Goal: Feedback & Contribution: Submit feedback/report problem

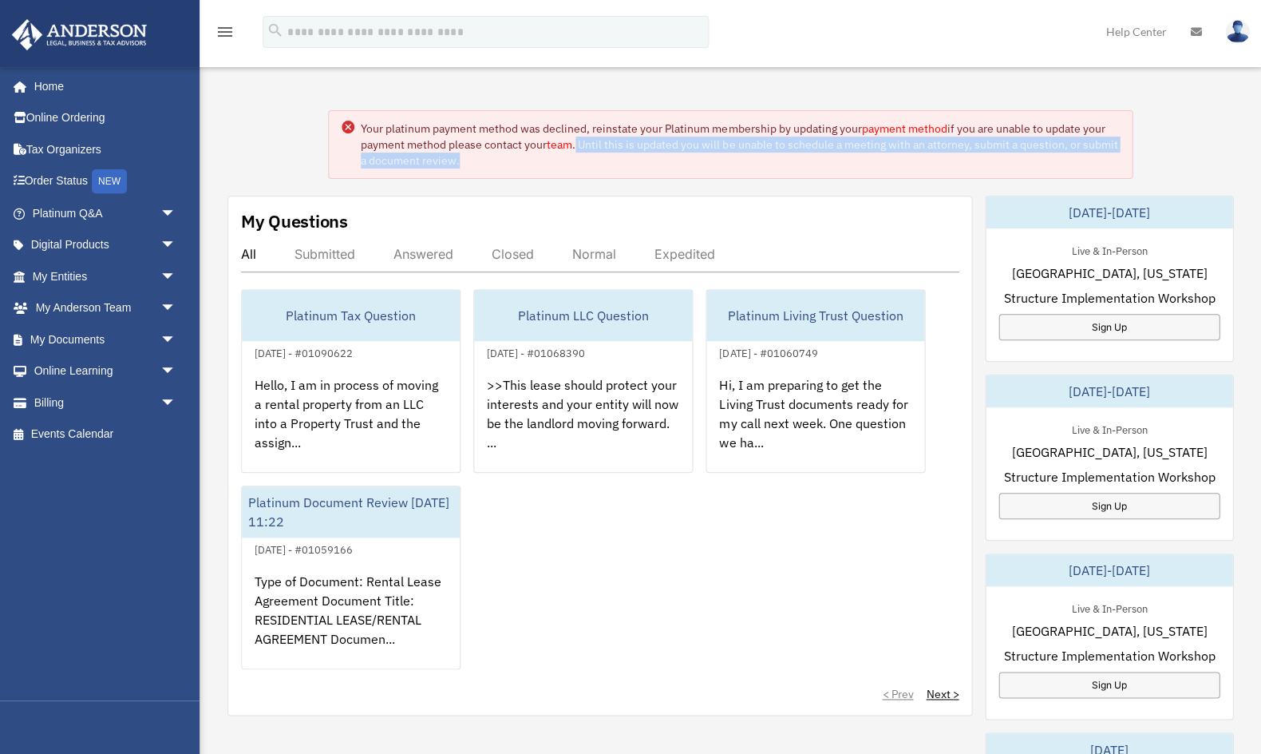
drag, startPoint x: 580, startPoint y: 142, endPoint x: 627, endPoint y: 162, distance: 51.2
click at [627, 162] on div "Your platinum payment method was declined, reinstate your Platinum membership b…" at bounding box center [740, 145] width 758 height 48
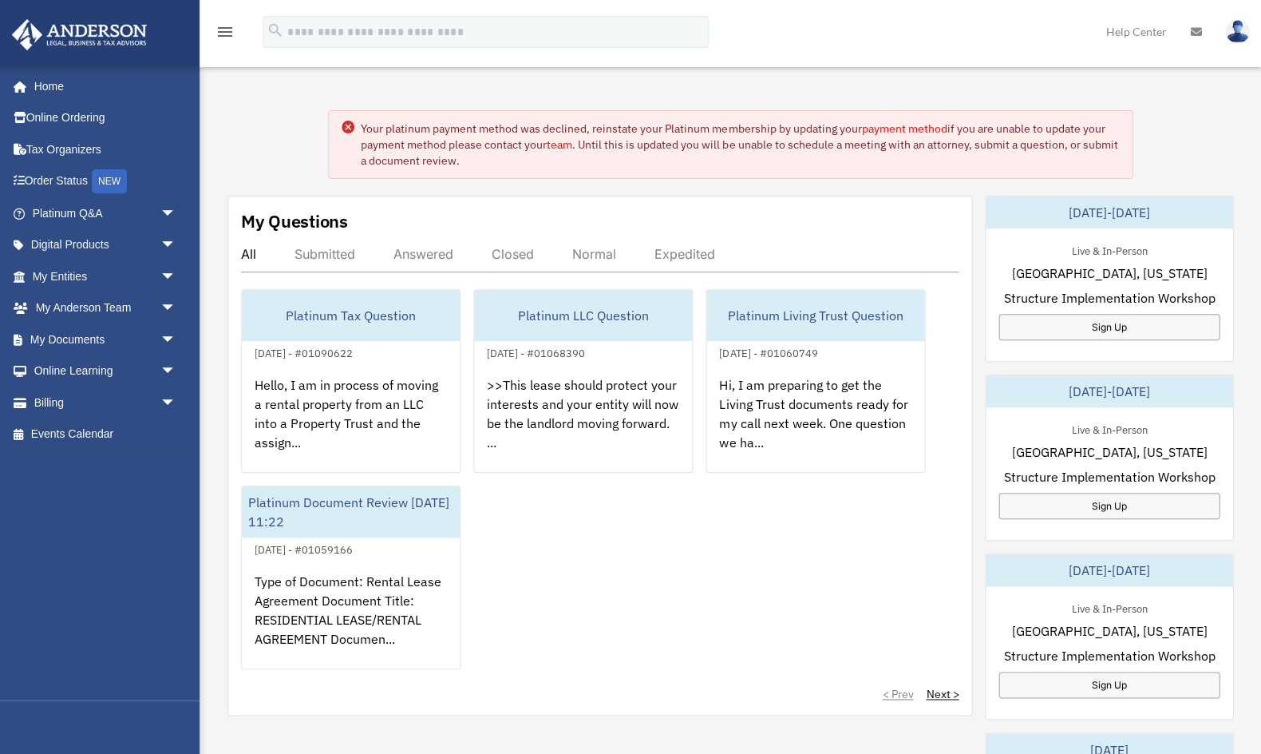
click at [564, 143] on link "team" at bounding box center [560, 144] width 26 height 14
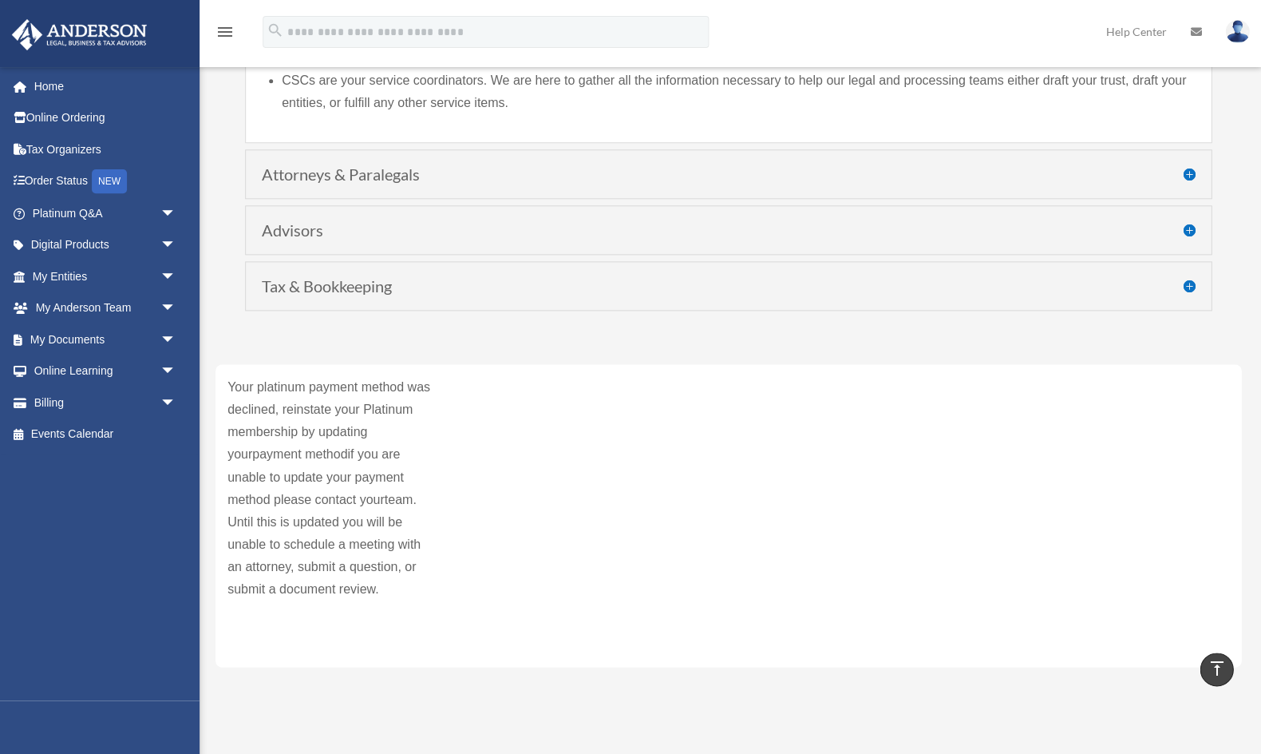
scroll to position [263, 0]
click at [590, 290] on h4 "Tax & Bookkeeping" at bounding box center [728, 288] width 933 height 16
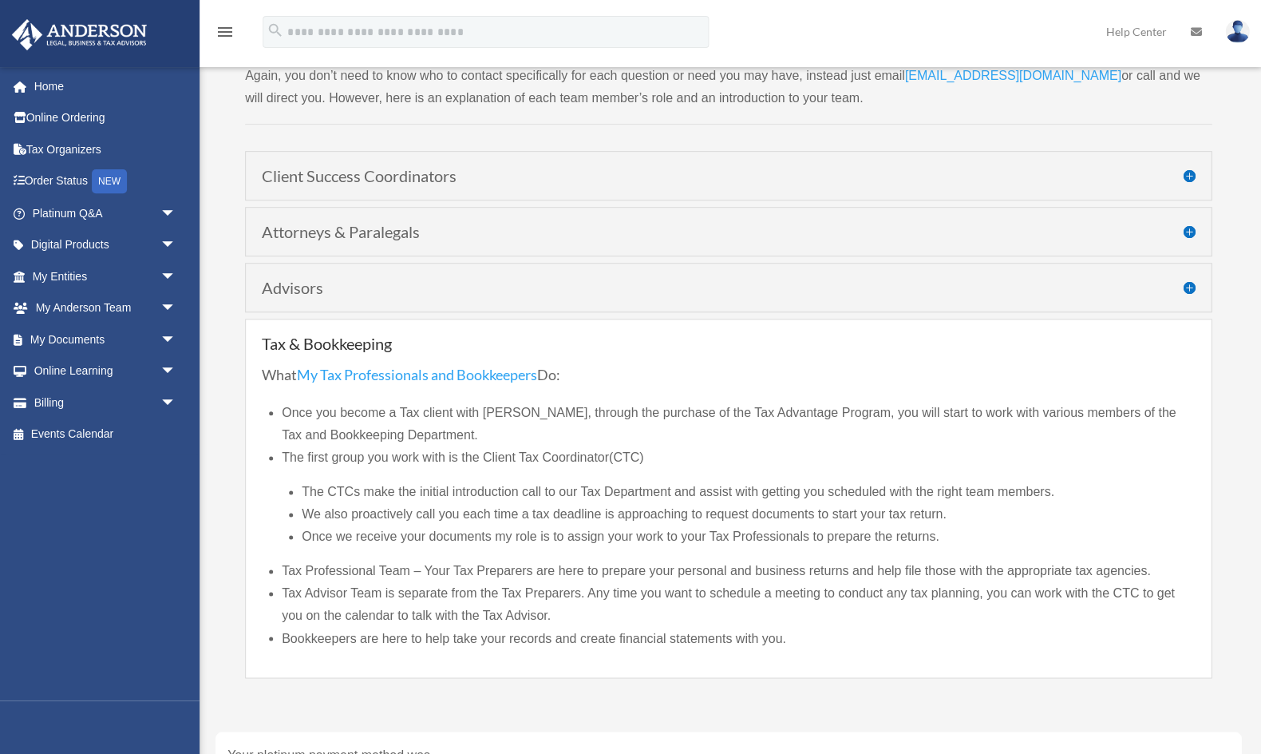
scroll to position [117, 0]
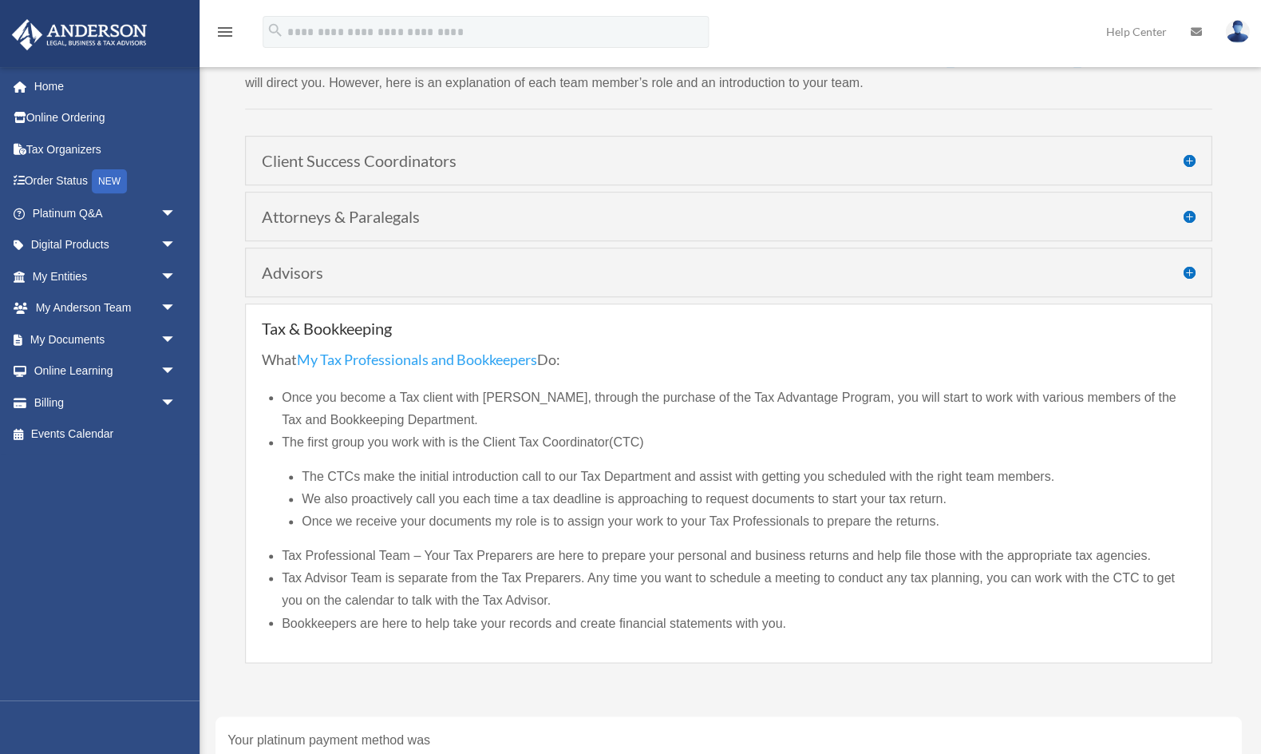
click at [553, 218] on h4 "Attorneys & Paralegals" at bounding box center [728, 216] width 933 height 16
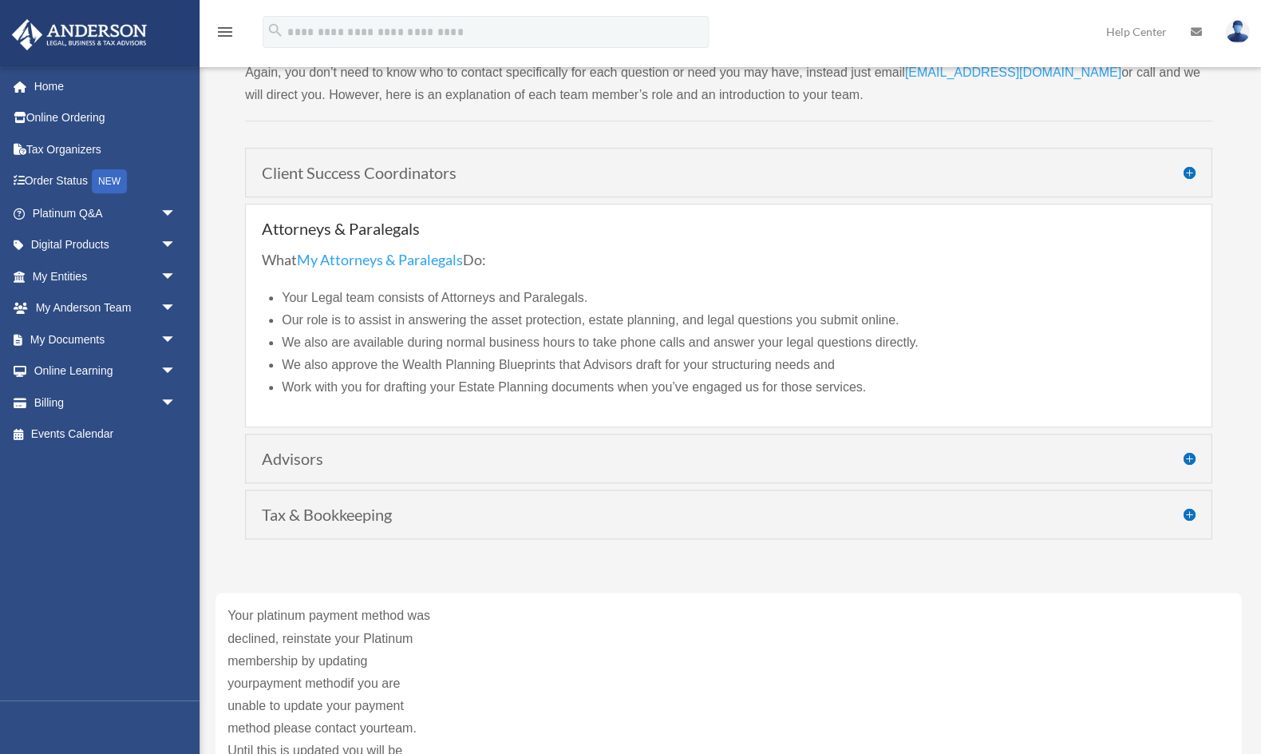
scroll to position [102, 0]
click at [496, 178] on h4 "Client Success Coordinators" at bounding box center [728, 175] width 933 height 16
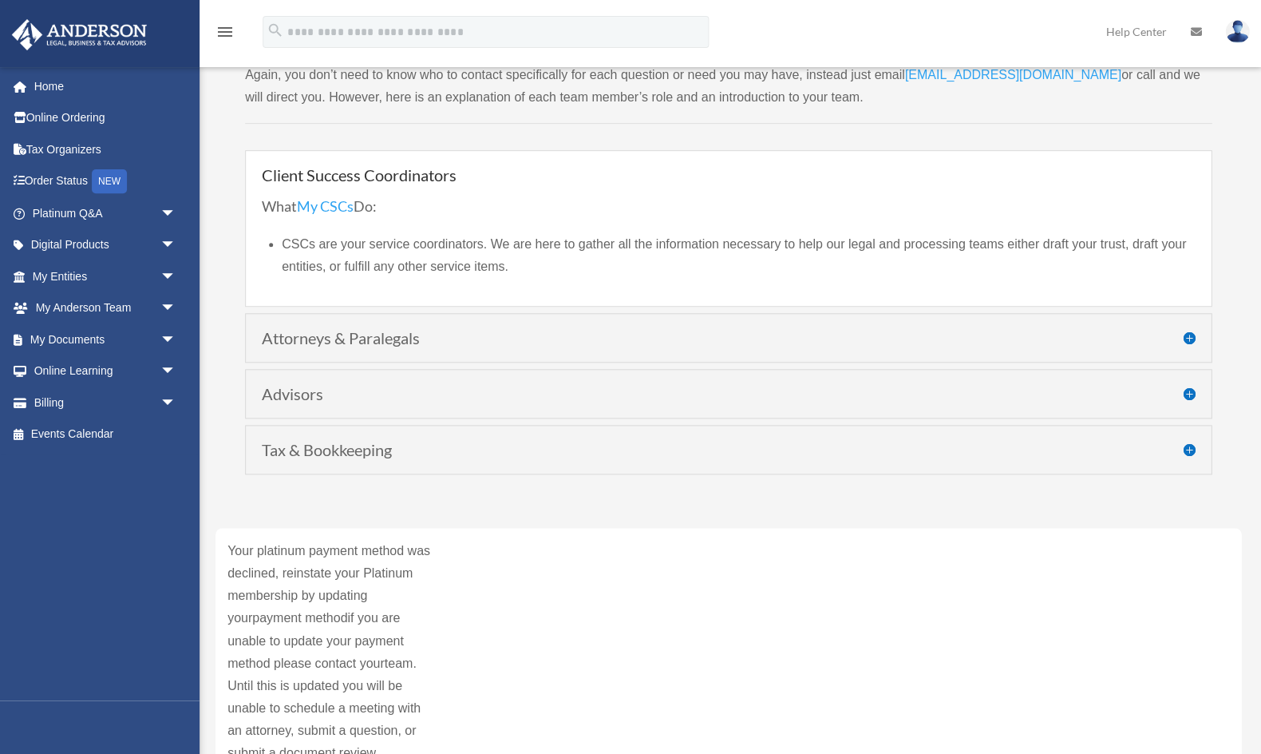
click at [583, 330] on h4 "Attorneys & Paralegals" at bounding box center [728, 338] width 933 height 16
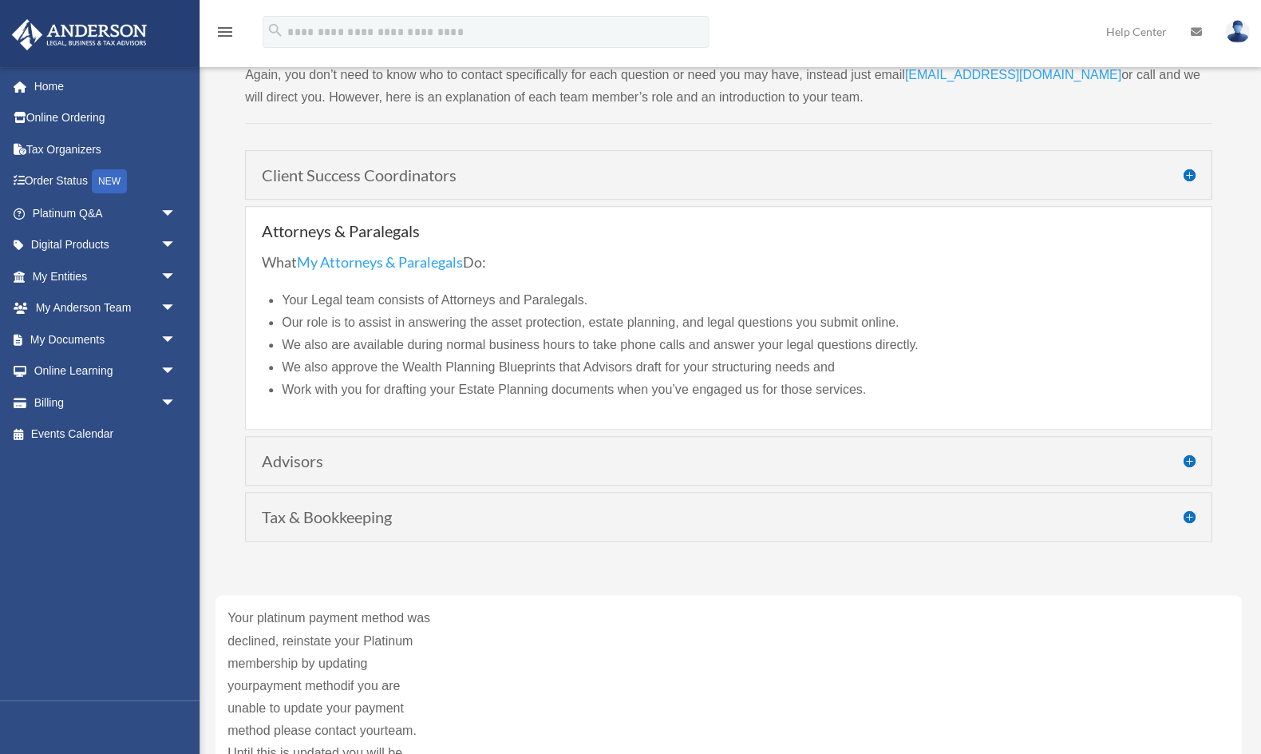
click at [645, 463] on h4 "Advisors" at bounding box center [728, 461] width 933 height 16
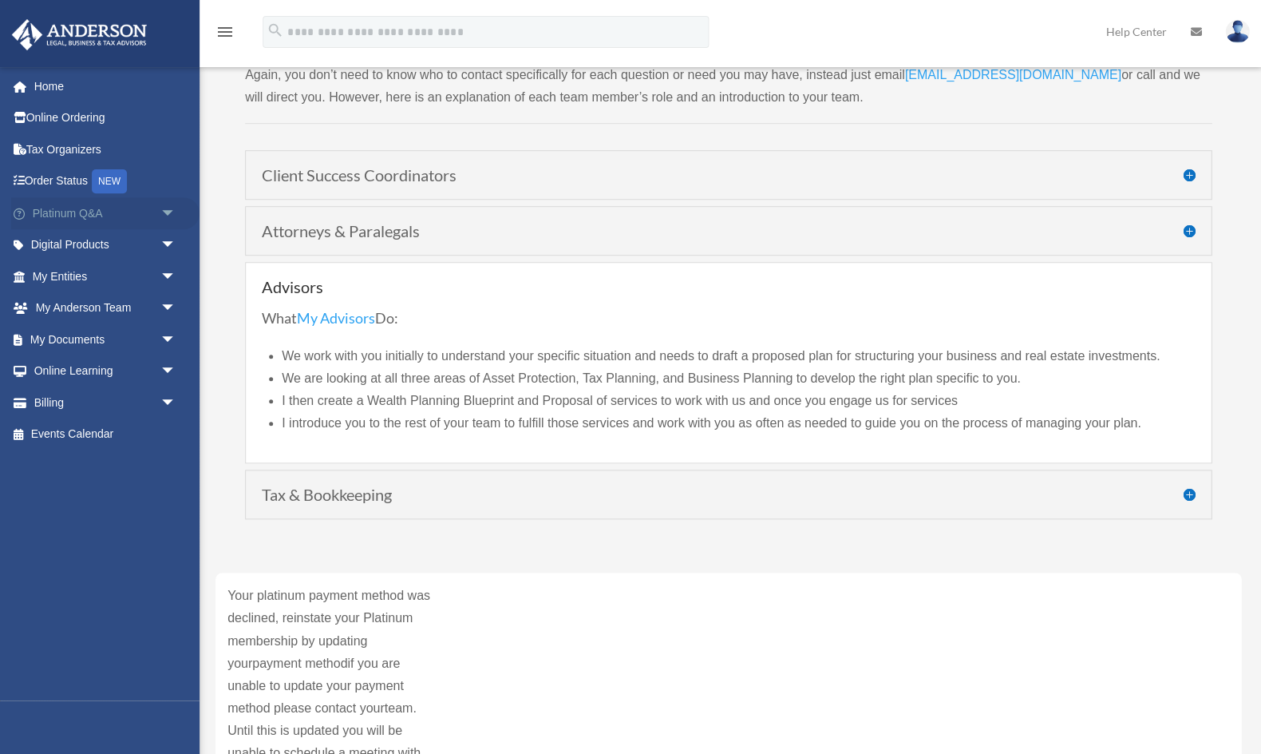
click at [76, 220] on link "Platinum Q&A arrow_drop_down" at bounding box center [105, 213] width 188 height 32
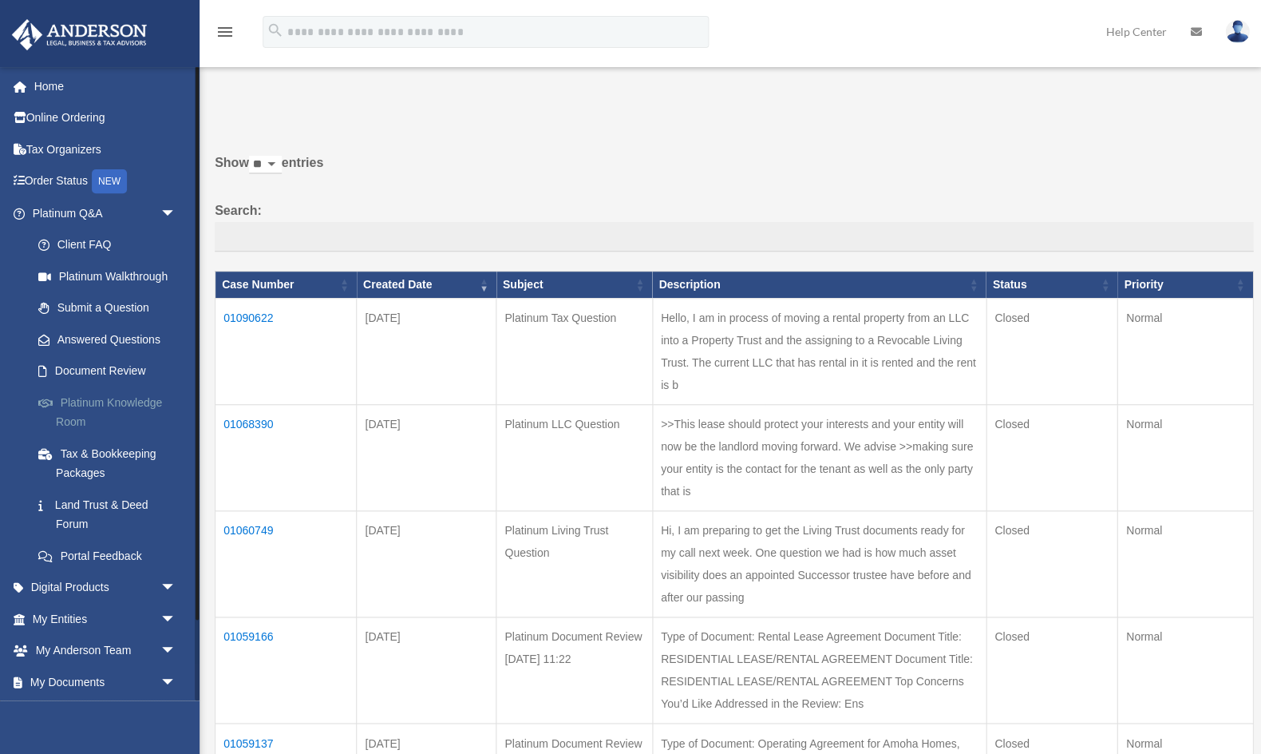
click at [89, 394] on link "Platinum Knowledge Room" at bounding box center [110, 411] width 177 height 51
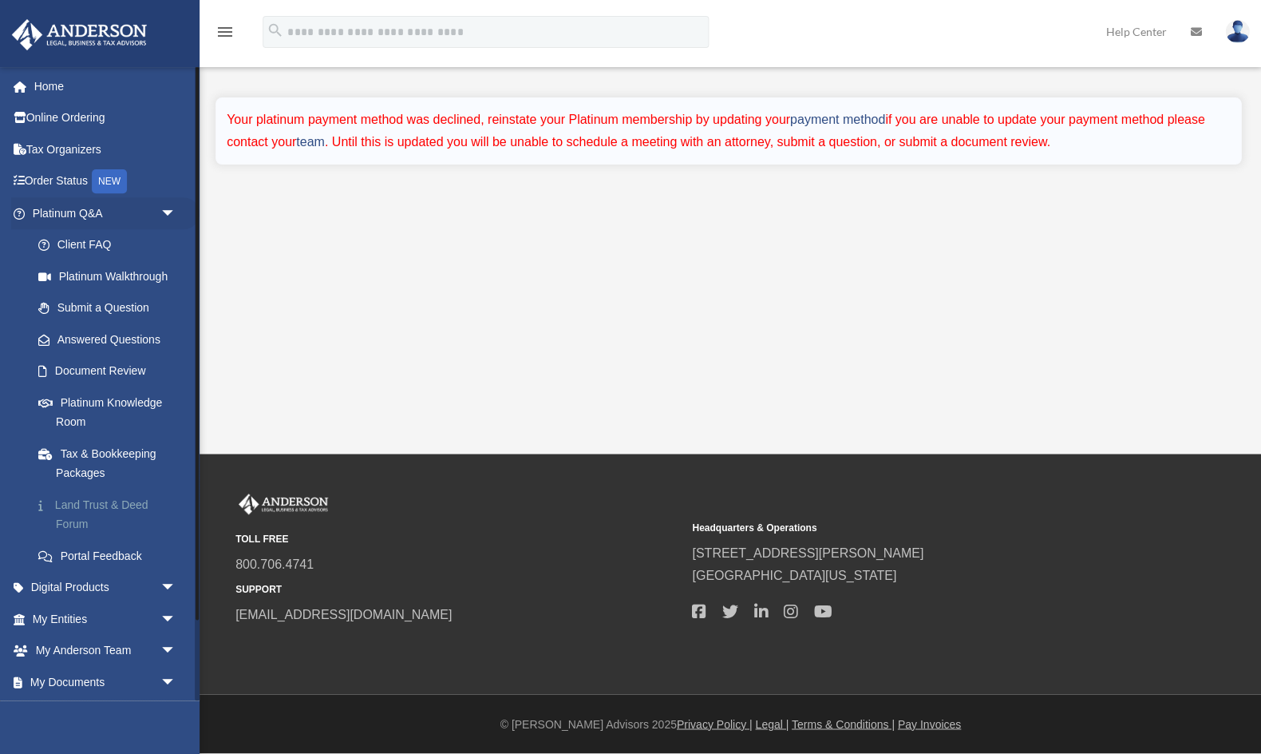
click at [98, 504] on link "Land Trust & Deed Forum" at bounding box center [110, 514] width 177 height 51
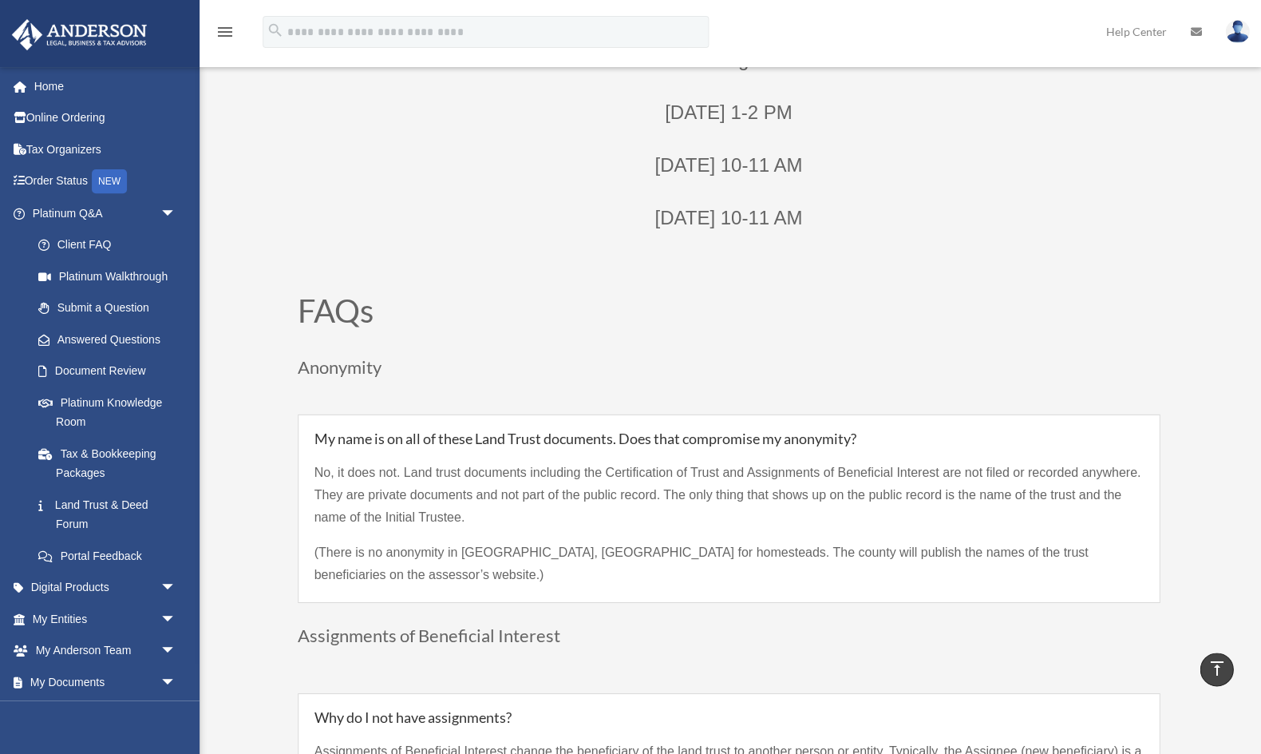
scroll to position [866, 0]
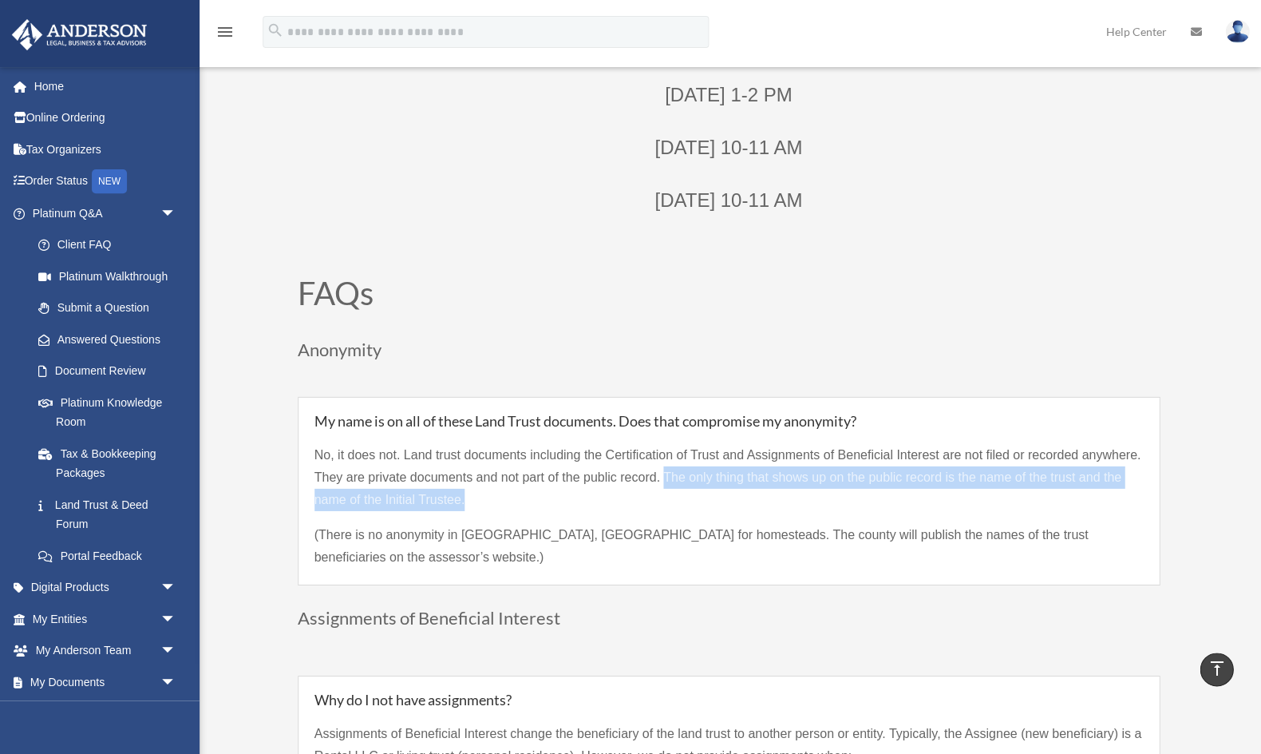
drag, startPoint x: 663, startPoint y: 467, endPoint x: 667, endPoint y: 491, distance: 24.2
click at [667, 491] on p "No, it does not. Land trust documents including the Certification of Trust and …" at bounding box center [729, 484] width 829 height 80
drag, startPoint x: 663, startPoint y: 469, endPoint x: 670, endPoint y: 492, distance: 24.0
click at [670, 492] on p "No, it does not. Land trust documents including the Certification of Trust and …" at bounding box center [729, 484] width 829 height 80
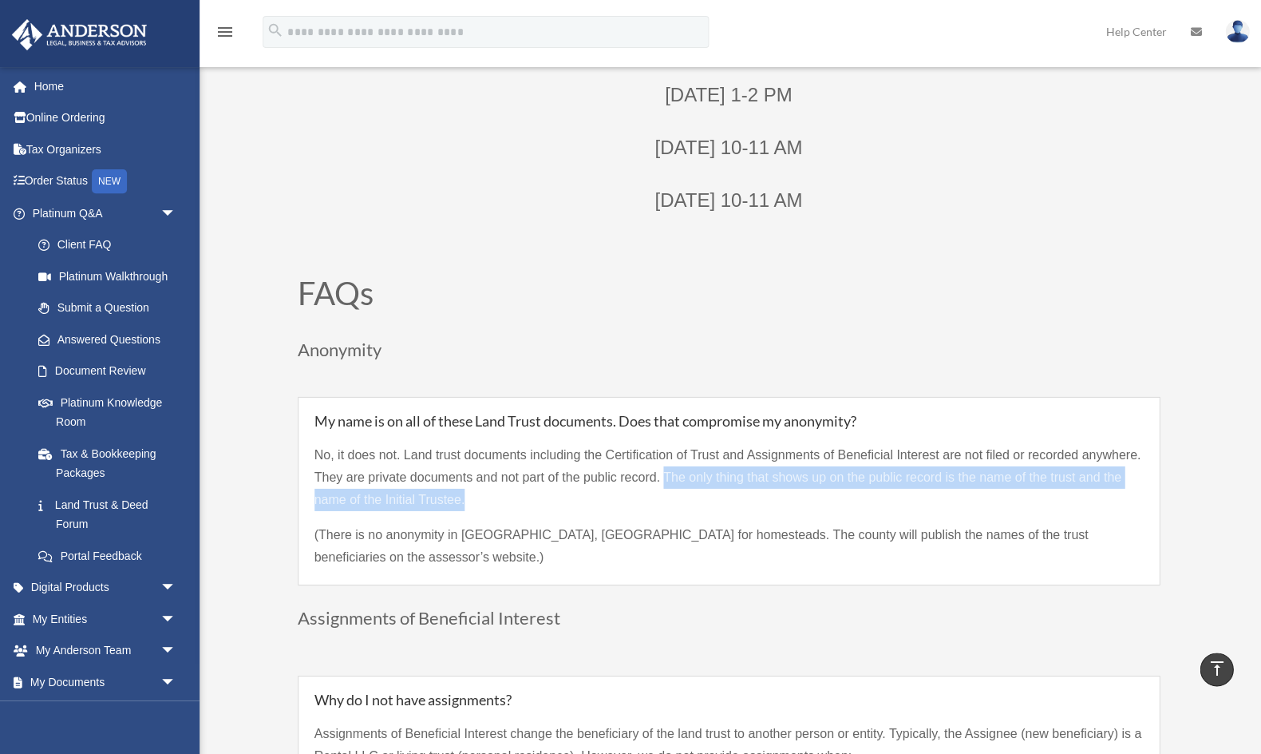
click at [670, 492] on p "No, it does not. Land trust documents including the Certification of Trust and …" at bounding box center [729, 484] width 829 height 80
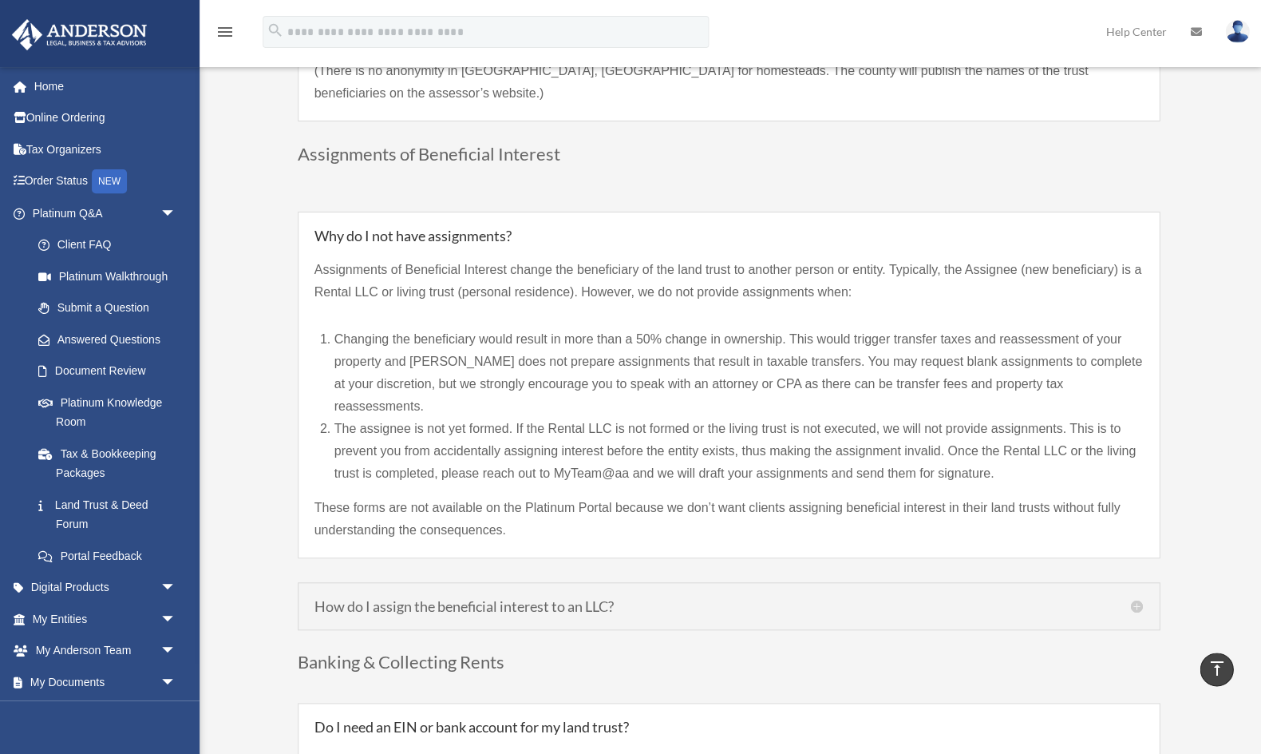
scroll to position [1327, 0]
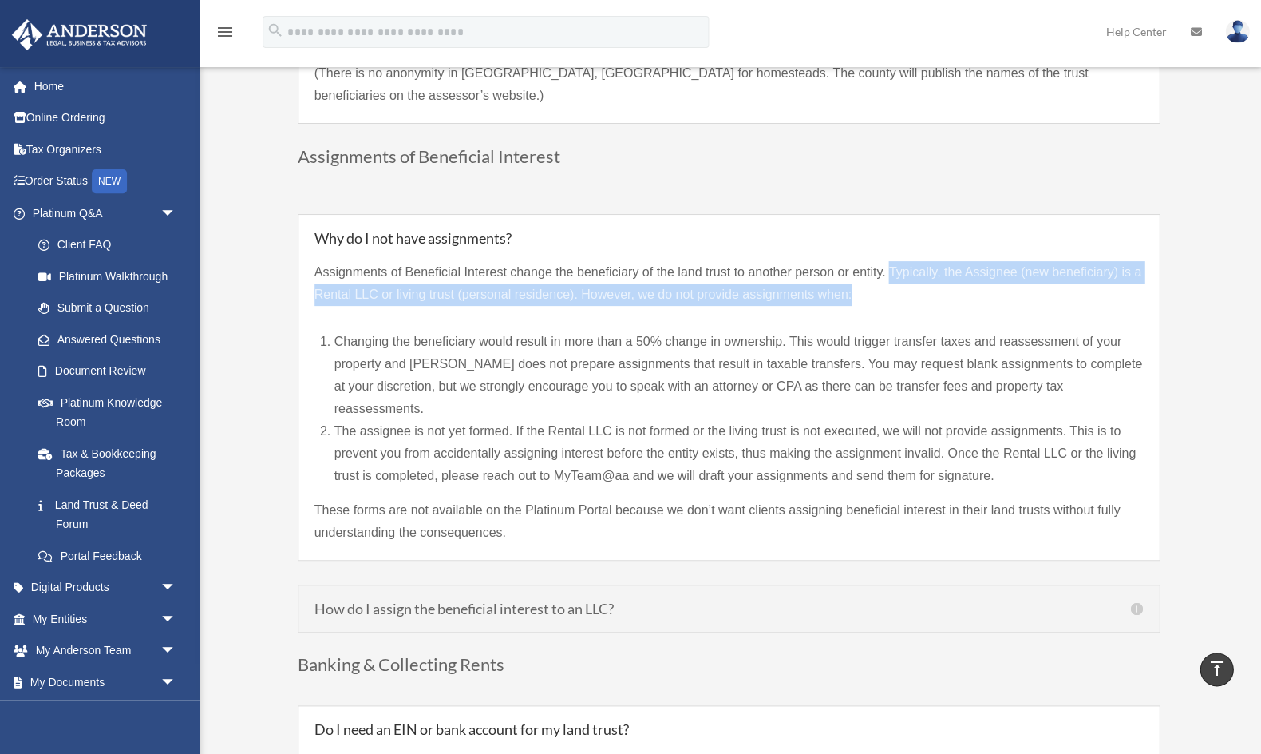
drag, startPoint x: 888, startPoint y: 263, endPoint x: 887, endPoint y: 286, distance: 23.2
click at [887, 286] on p "Assignments of Beneficial Interest change the beneficiary of the land trust to …" at bounding box center [729, 289] width 829 height 57
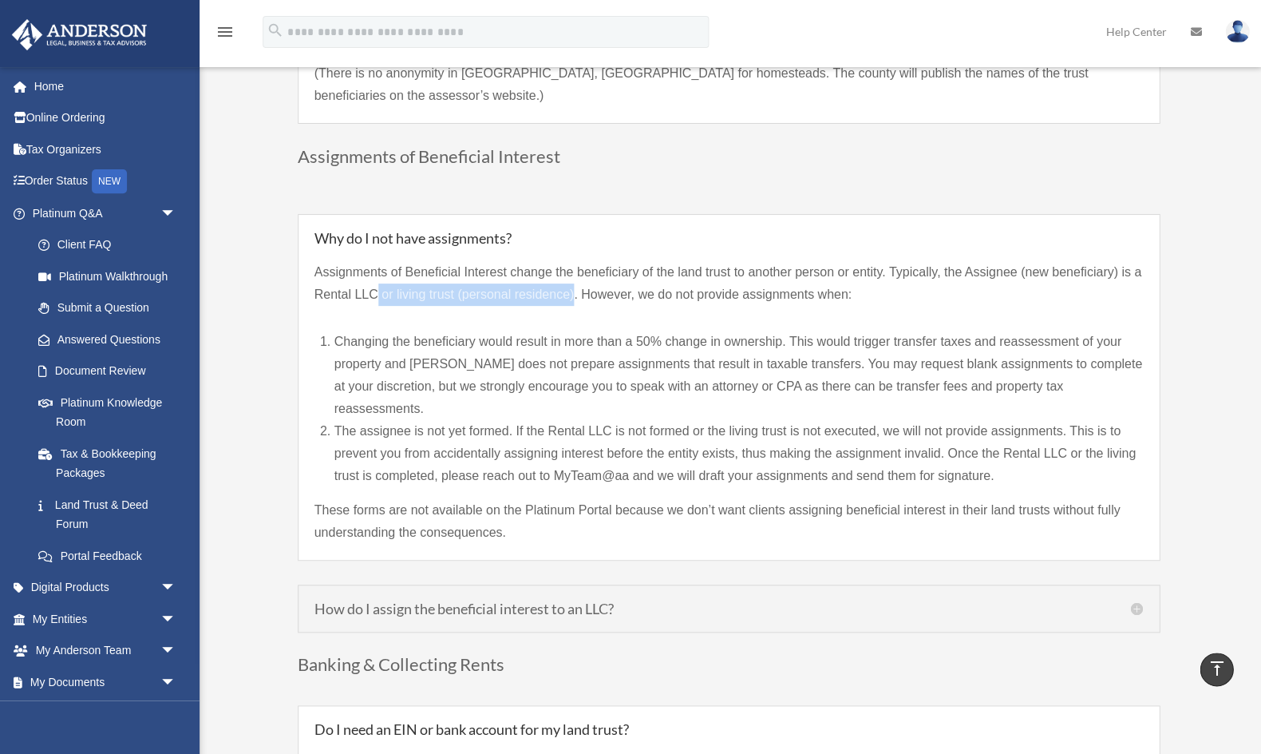
drag, startPoint x: 378, startPoint y: 285, endPoint x: 574, endPoint y: 292, distance: 196.5
click at [574, 292] on p "Assignments of Beneficial Interest change the beneficiary of the land trust to …" at bounding box center [729, 289] width 829 height 57
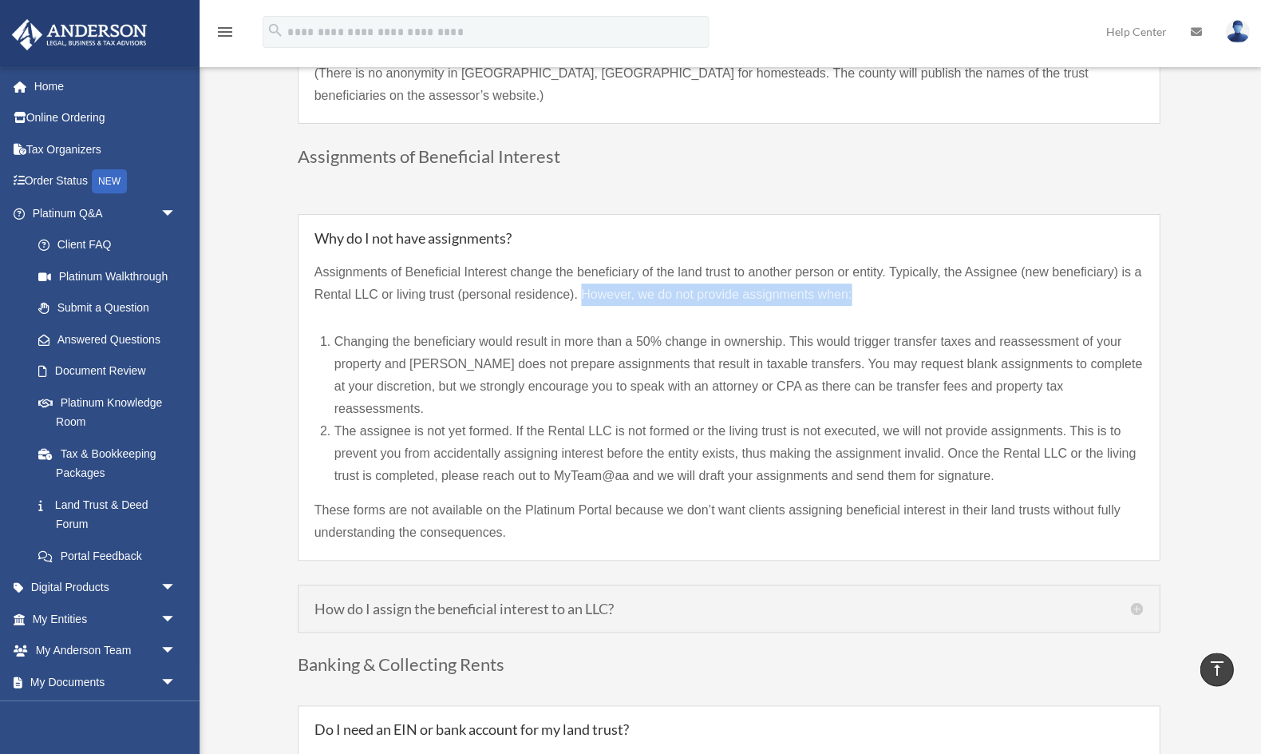
drag, startPoint x: 710, startPoint y: 287, endPoint x: 868, endPoint y: 288, distance: 158.1
click at [866, 288] on p "Assignments of Beneficial Interest change the beneficiary of the land trust to …" at bounding box center [729, 289] width 829 height 57
click at [868, 288] on p "Assignments of Beneficial Interest change the beneficiary of the land trust to …" at bounding box center [729, 289] width 829 height 57
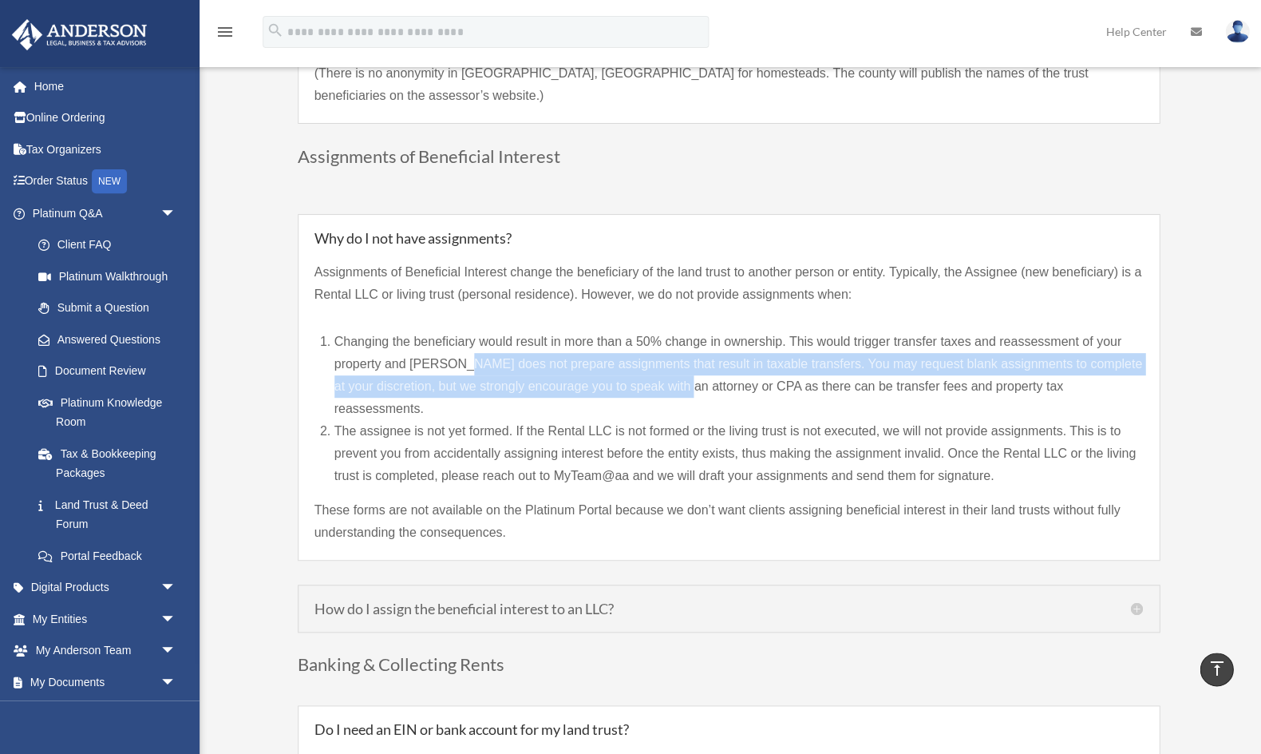
drag, startPoint x: 462, startPoint y: 354, endPoint x: 679, endPoint y: 366, distance: 216.7
click at [679, 366] on li "Changing the beneficiary would result in more than a 50% change in ownership. T…" at bounding box center [738, 374] width 809 height 89
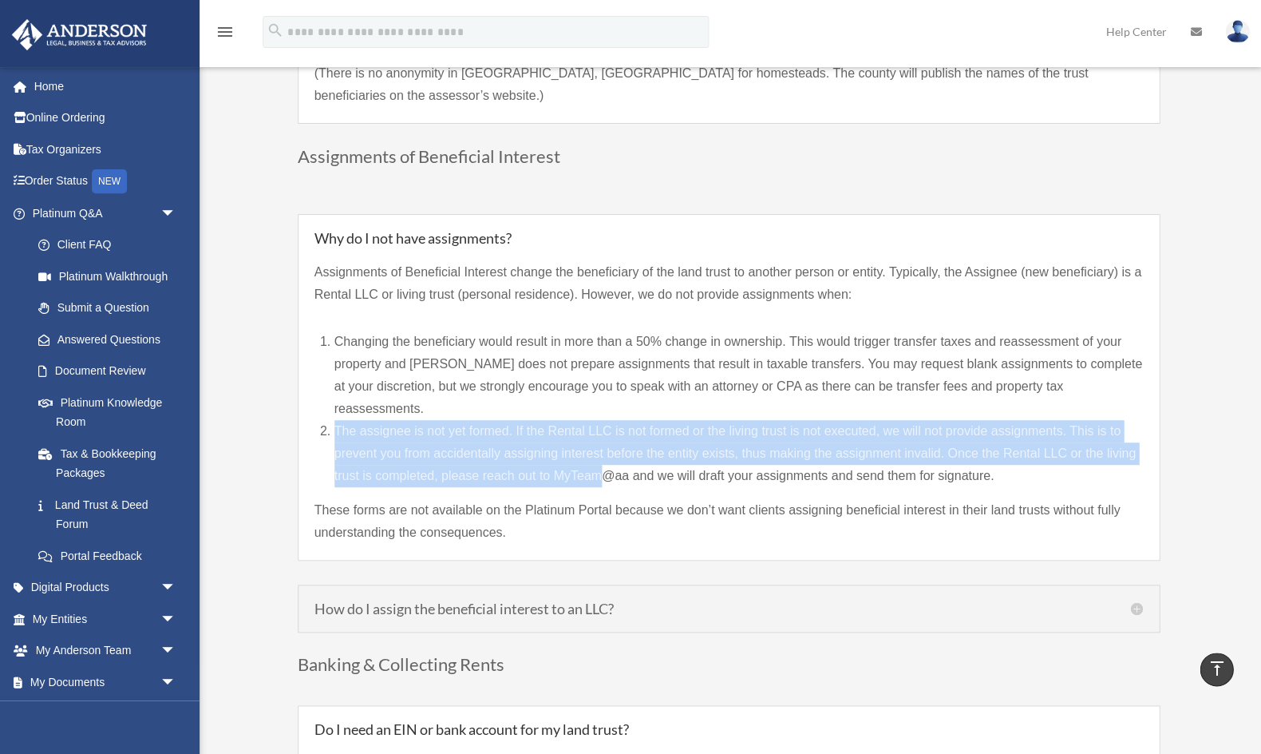
drag, startPoint x: 333, startPoint y: 394, endPoint x: 599, endPoint y: 433, distance: 268.7
click at [599, 433] on li "The assignee is not yet formed. If the Rental LLC is not formed or the living t…" at bounding box center [738, 453] width 809 height 67
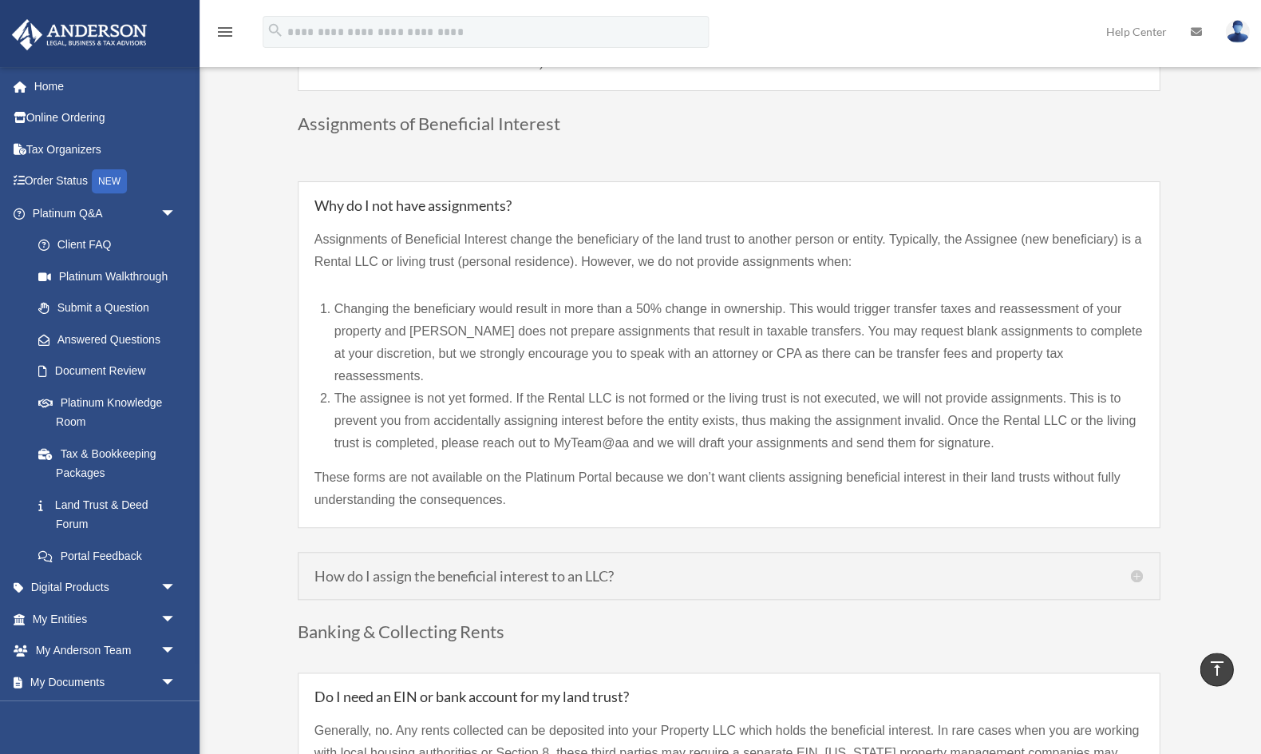
scroll to position [1359, 0]
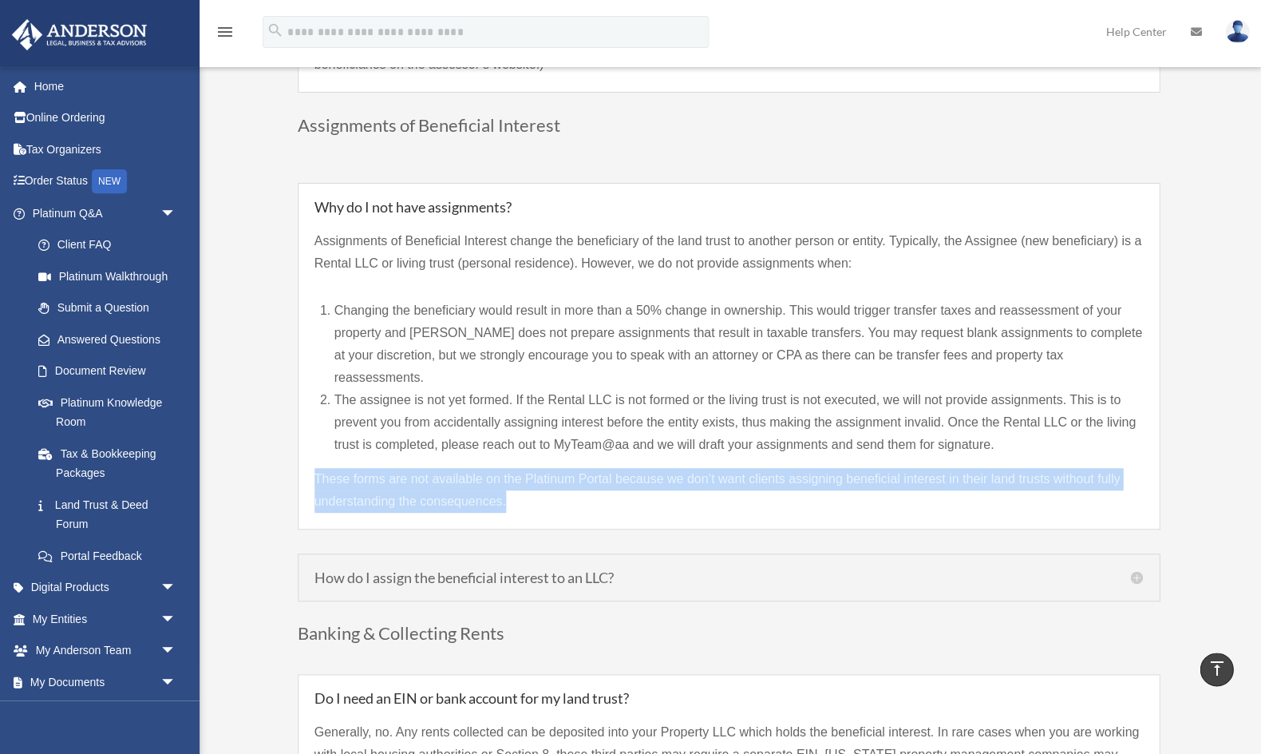
drag, startPoint x: 348, startPoint y: 454, endPoint x: 549, endPoint y: 476, distance: 202.3
click at [549, 476] on p "These forms are not available on the Platinum Portal because we don’t want clie…" at bounding box center [729, 490] width 829 height 45
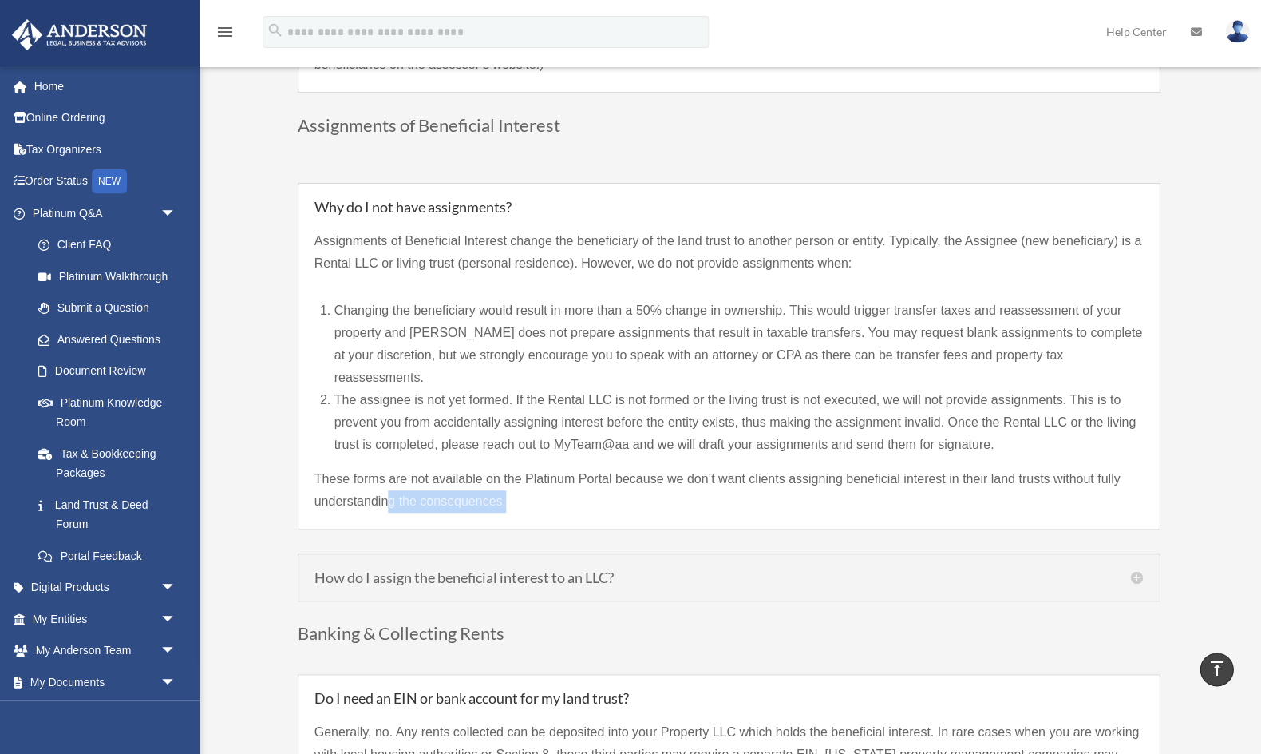
drag, startPoint x: 469, startPoint y: 470, endPoint x: 389, endPoint y: 459, distance: 80.6
click at [389, 468] on p "These forms are not available on the Platinum Portal because we don’t want clie…" at bounding box center [729, 490] width 829 height 45
click at [535, 471] on p "These forms are not available on the Platinum Portal because we don’t want clie…" at bounding box center [729, 490] width 829 height 45
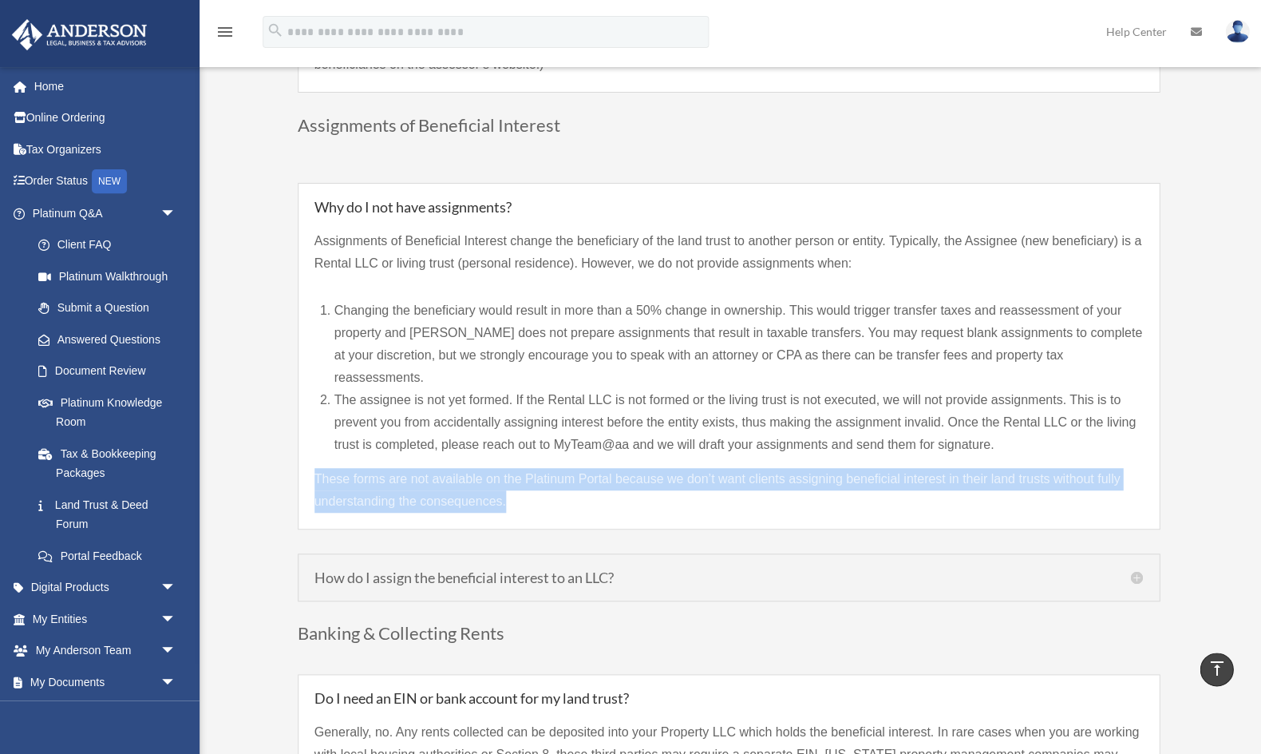
drag, startPoint x: 502, startPoint y: 466, endPoint x: 297, endPoint y: 449, distance: 205.8
click at [298, 449] on div "Why do I not have assignments? Assignments of Beneficial Interest change the be…" at bounding box center [729, 356] width 862 height 346
click at [383, 468] on p "These forms are not available on the Platinum Portal because we don’t want clie…" at bounding box center [729, 490] width 829 height 45
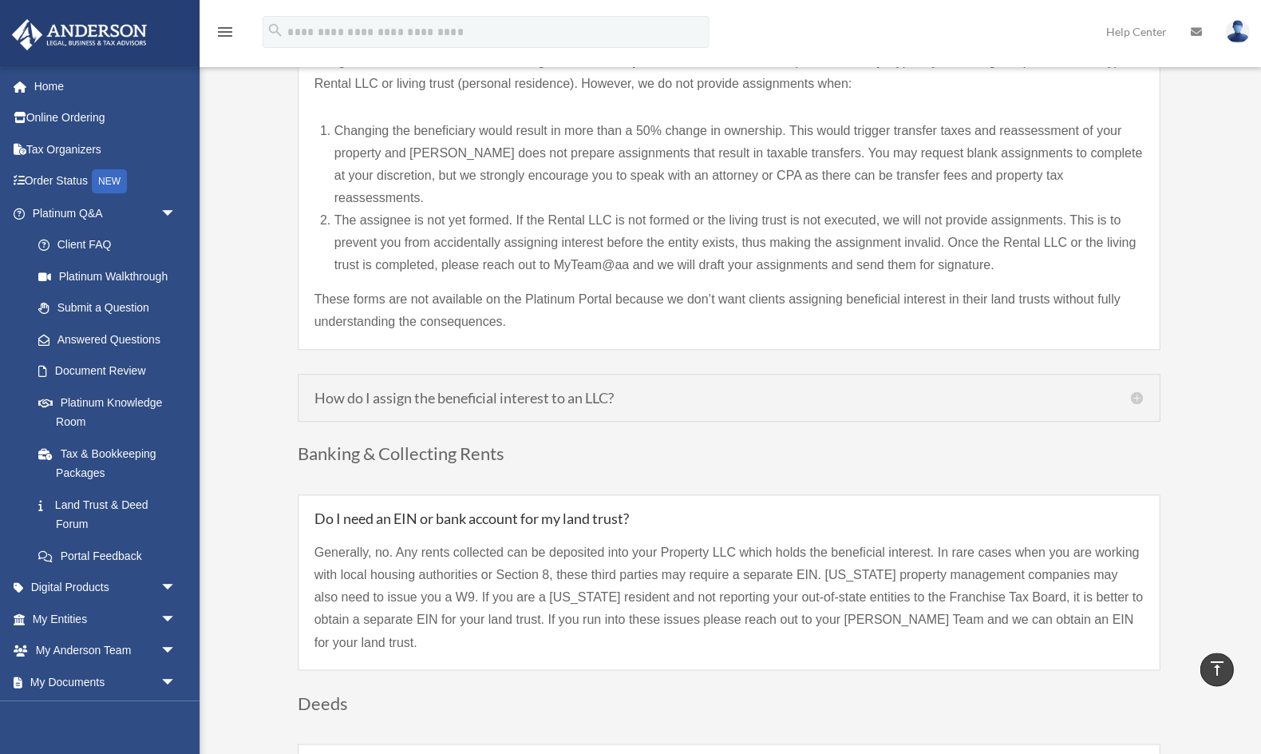
scroll to position [1545, 0]
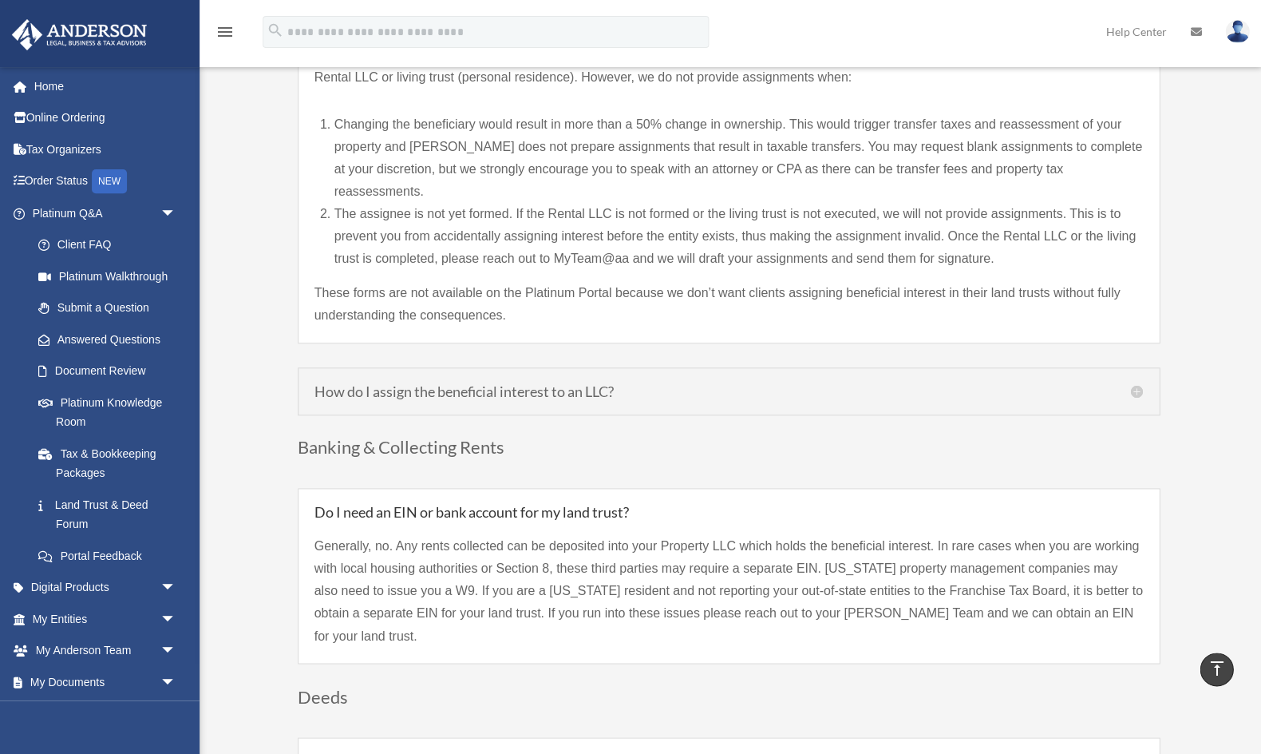
click at [400, 384] on h5 "How do I assign the beneficial interest to an LLC?" at bounding box center [729, 391] width 829 height 14
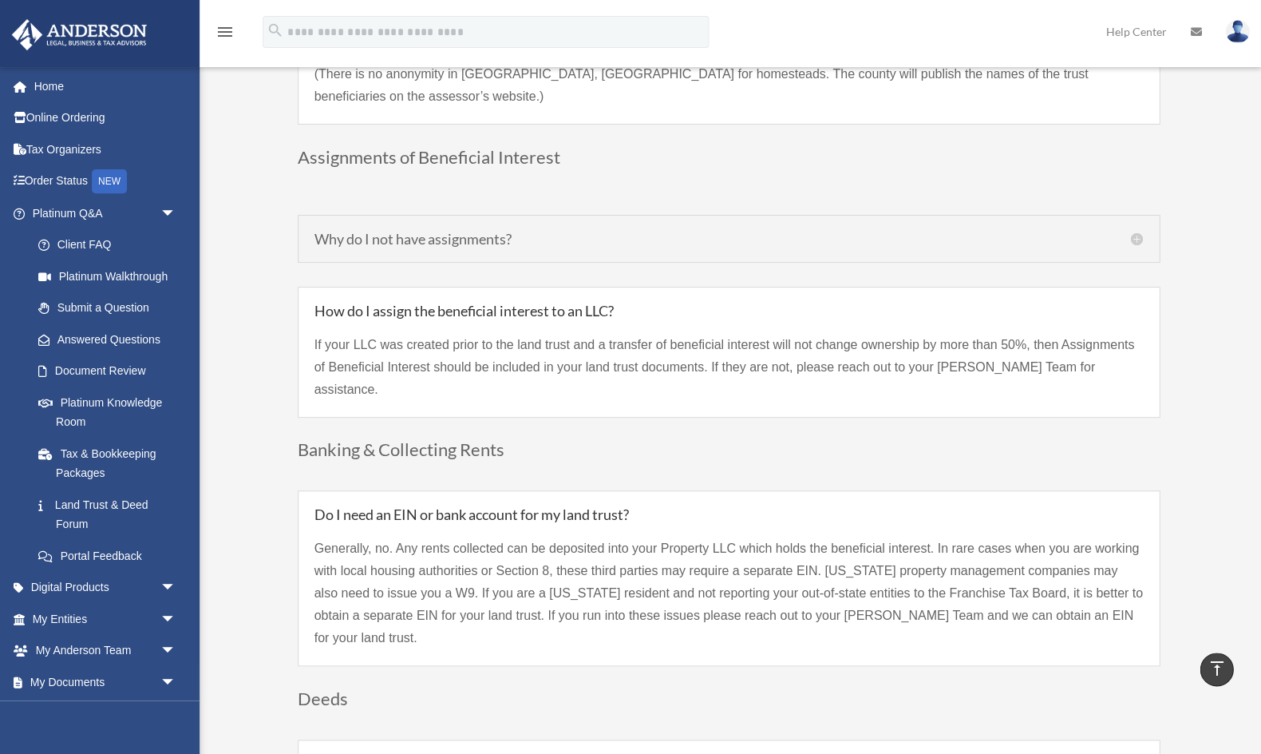
scroll to position [1323, 0]
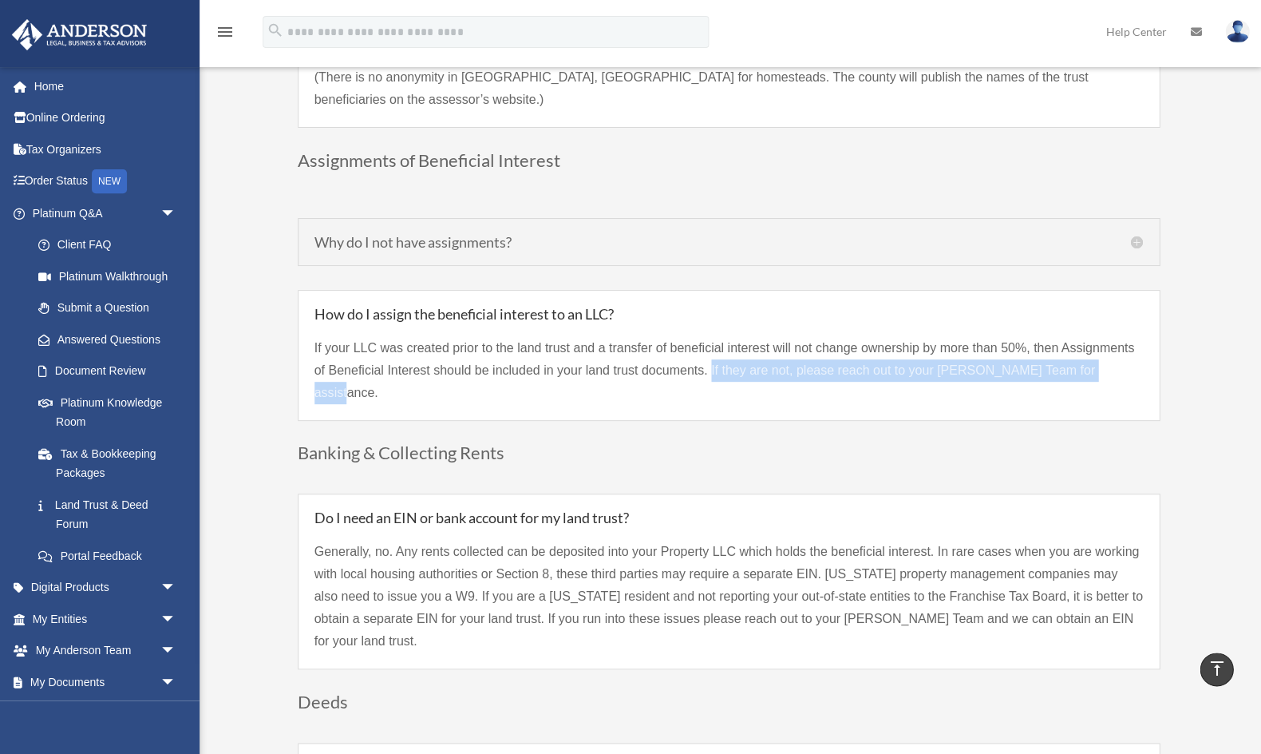
drag, startPoint x: 711, startPoint y: 358, endPoint x: 1126, endPoint y: 364, distance: 414.3
click at [1126, 364] on p "If your LLC was created prior to the land trust and a transfer of beneficial in…" at bounding box center [729, 370] width 829 height 67
click at [1013, 364] on p "If your LLC was created prior to the land trust and a transfer of beneficial in…" at bounding box center [729, 370] width 829 height 67
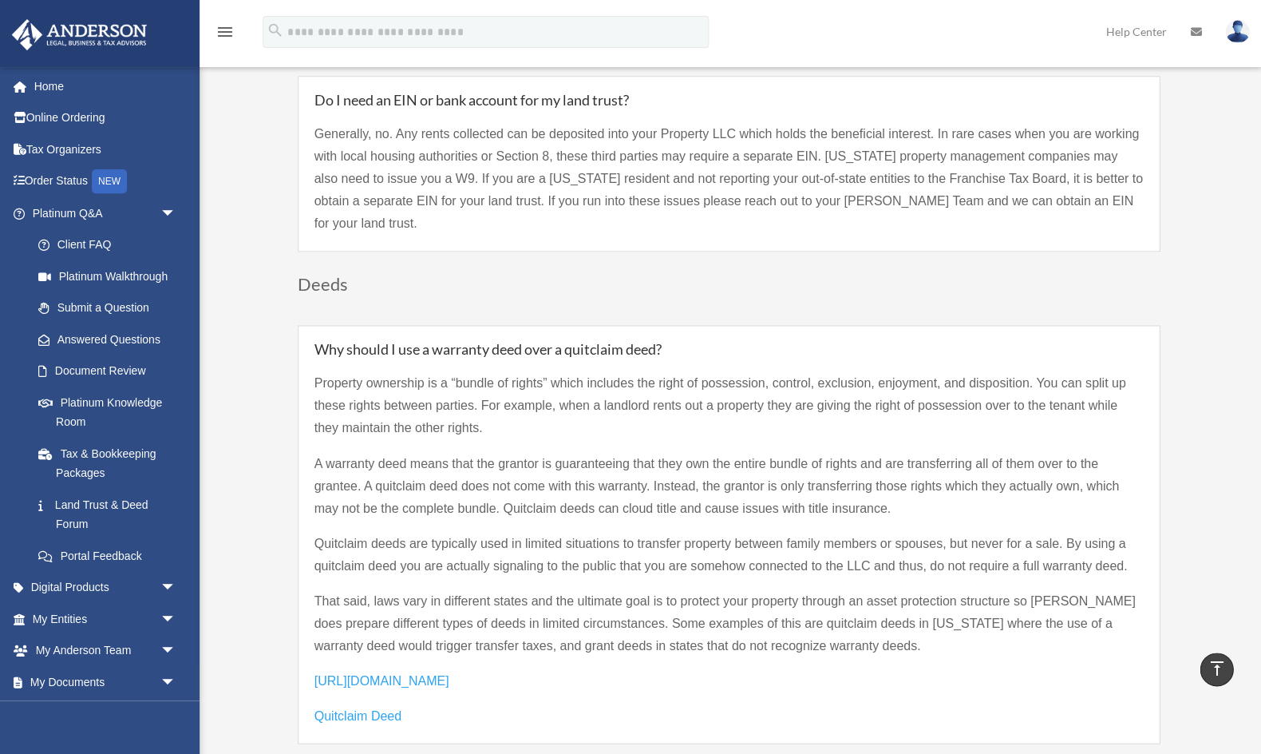
scroll to position [1743, 0]
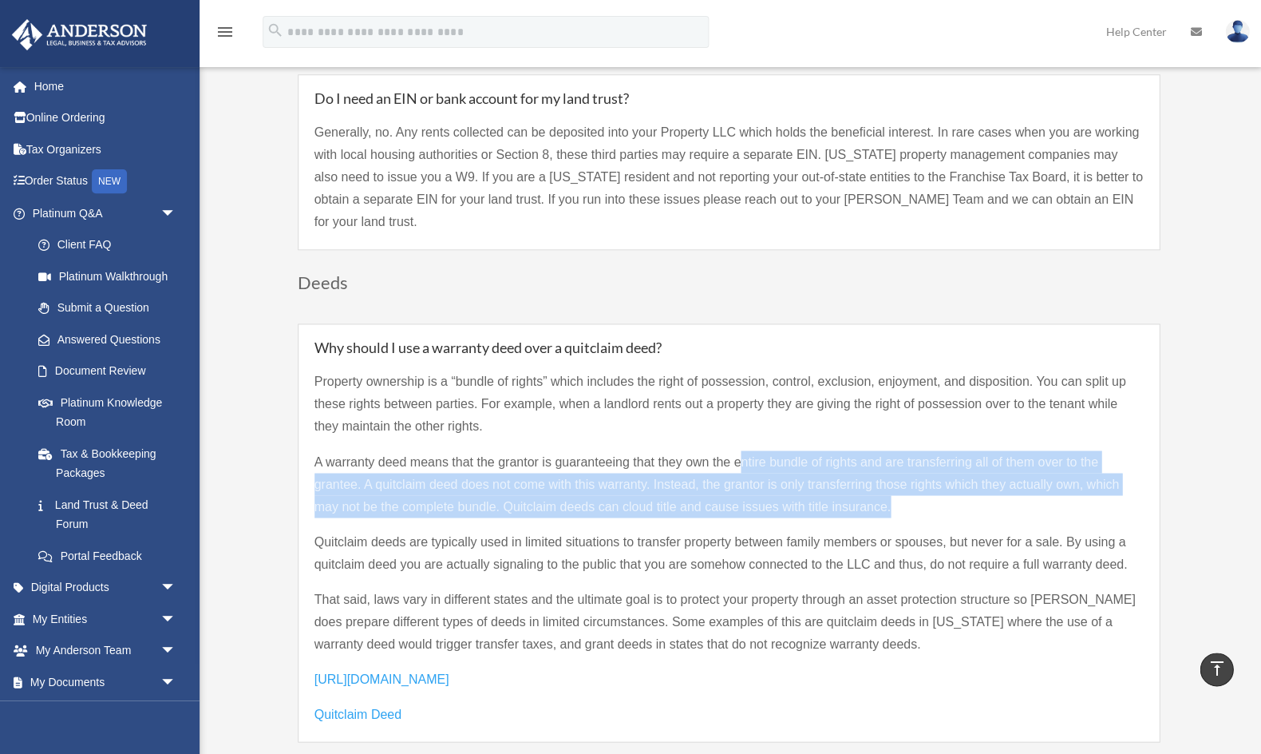
drag, startPoint x: 739, startPoint y: 423, endPoint x: 950, endPoint y: 469, distance: 215.8
click at [950, 469] on p "A warranty deed means that the grantor is guaranteeing that they own the entire…" at bounding box center [729, 490] width 829 height 80
drag, startPoint x: 924, startPoint y: 468, endPoint x: 477, endPoint y: 424, distance: 449.2
click at [477, 450] on p "A warranty deed means that the grantor is guaranteeing that they own the entire…" at bounding box center [729, 490] width 829 height 80
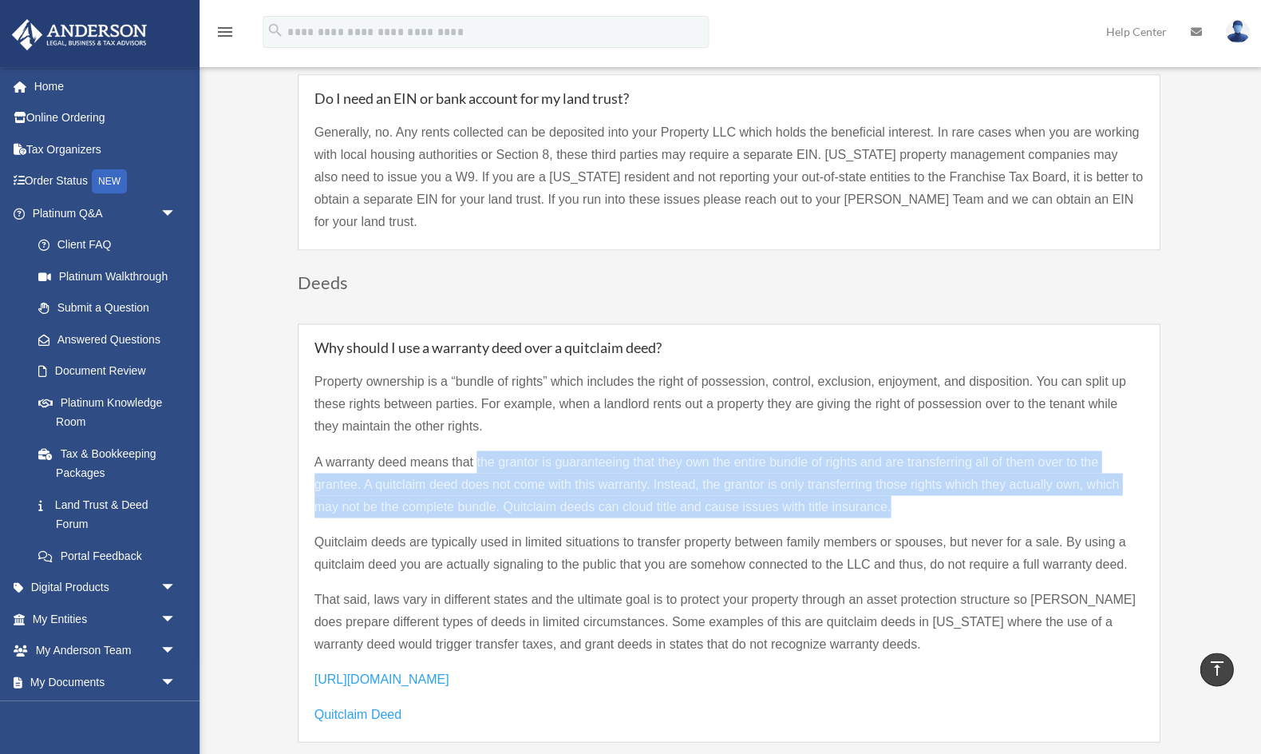
drag, startPoint x: 485, startPoint y: 437, endPoint x: 384, endPoint y: 447, distance: 101.8
click at [485, 450] on p "A warranty deed means that the grantor is guaranteeing that they own the entire…" at bounding box center [729, 490] width 829 height 80
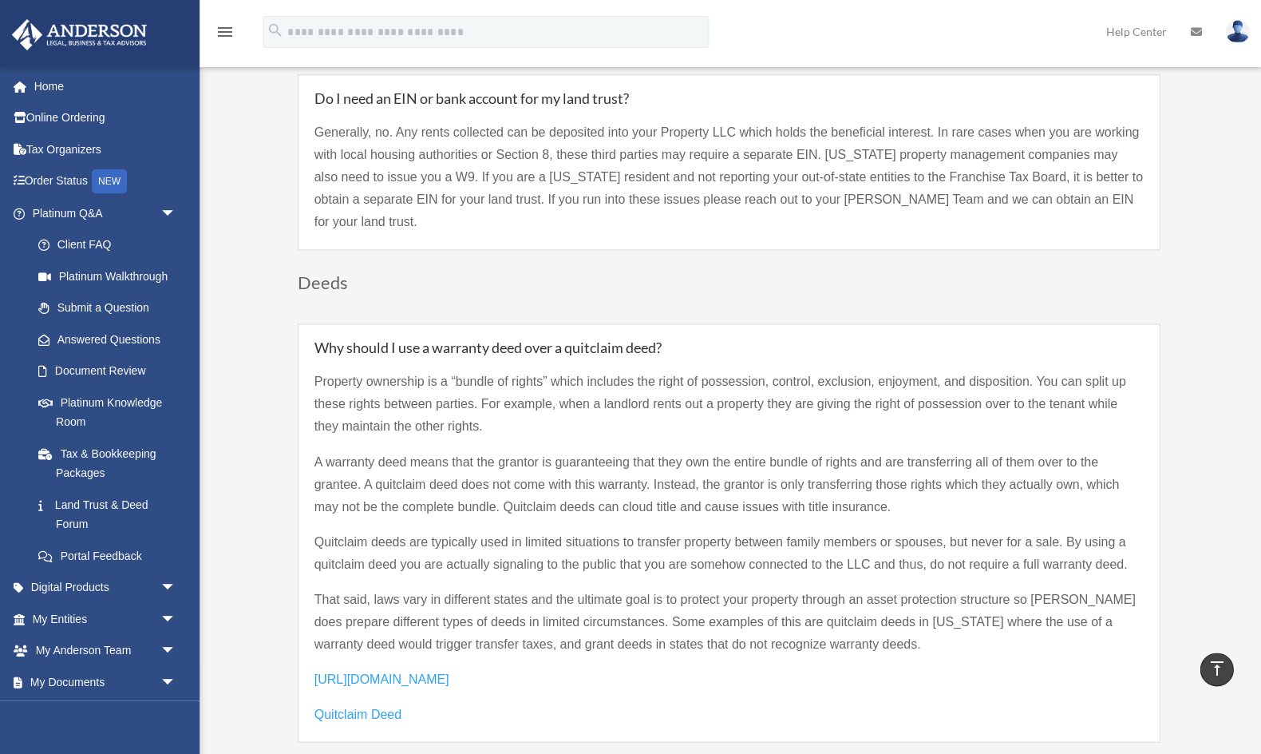
click at [366, 450] on p "A warranty deed means that the grantor is guaranteeing that they own the entire…" at bounding box center [729, 490] width 829 height 80
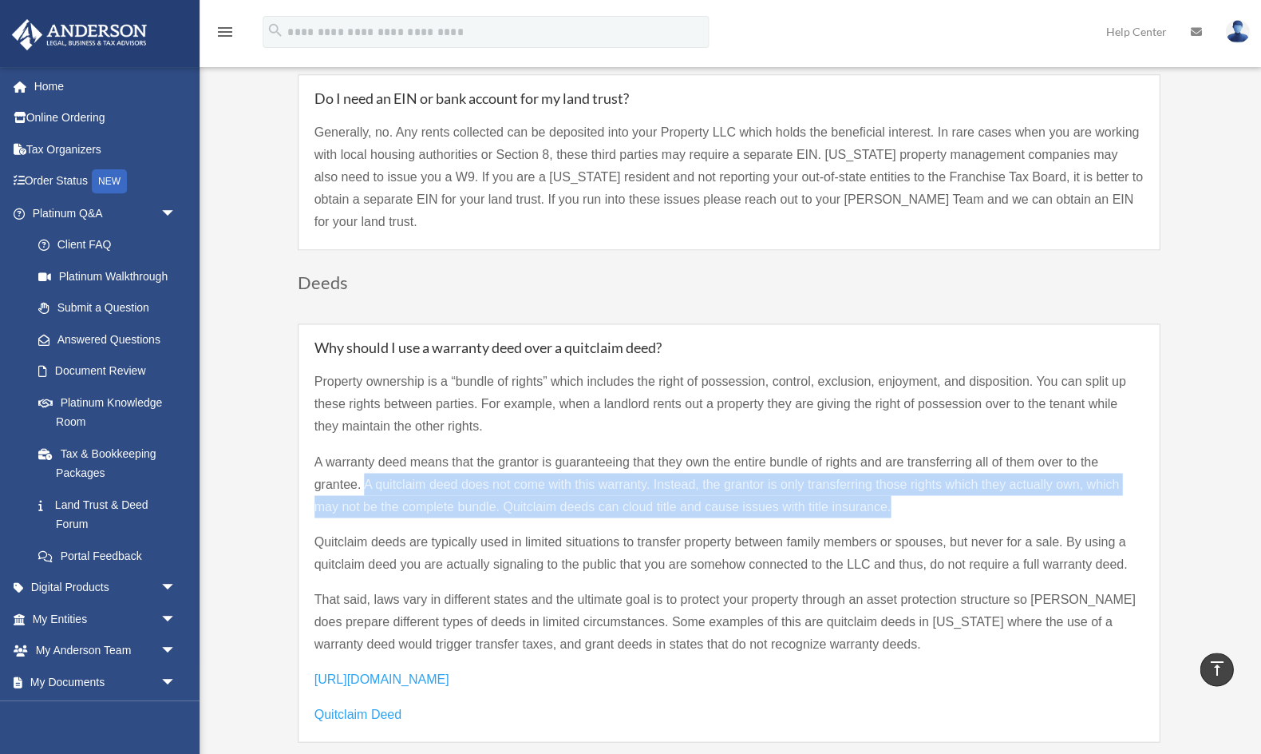
drag, startPoint x: 372, startPoint y: 449, endPoint x: 924, endPoint y: 471, distance: 552.0
click at [924, 471] on p "A warranty deed means that the grantor is guaranteeing that they own the entire…" at bounding box center [729, 490] width 829 height 80
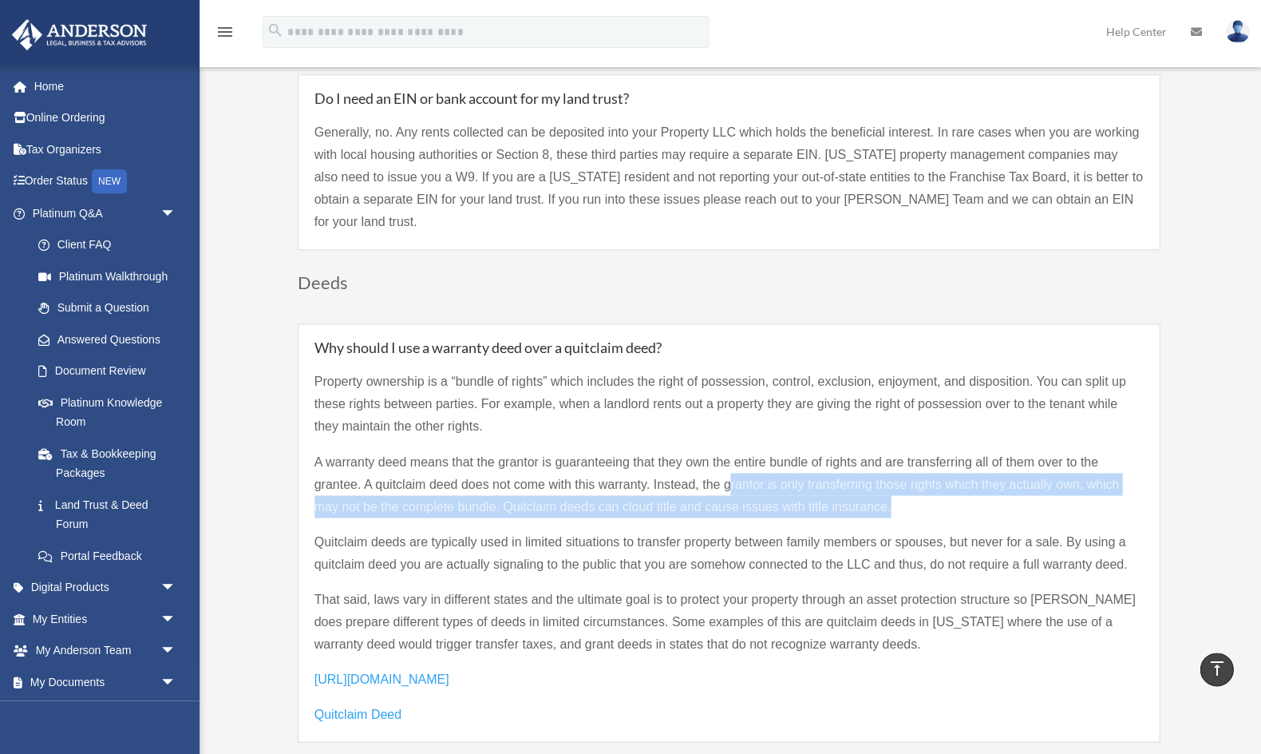
drag, startPoint x: 928, startPoint y: 469, endPoint x: 732, endPoint y: 449, distance: 197.4
click at [732, 450] on p "A warranty deed means that the grantor is guaranteeing that they own the entire…" at bounding box center [729, 490] width 829 height 80
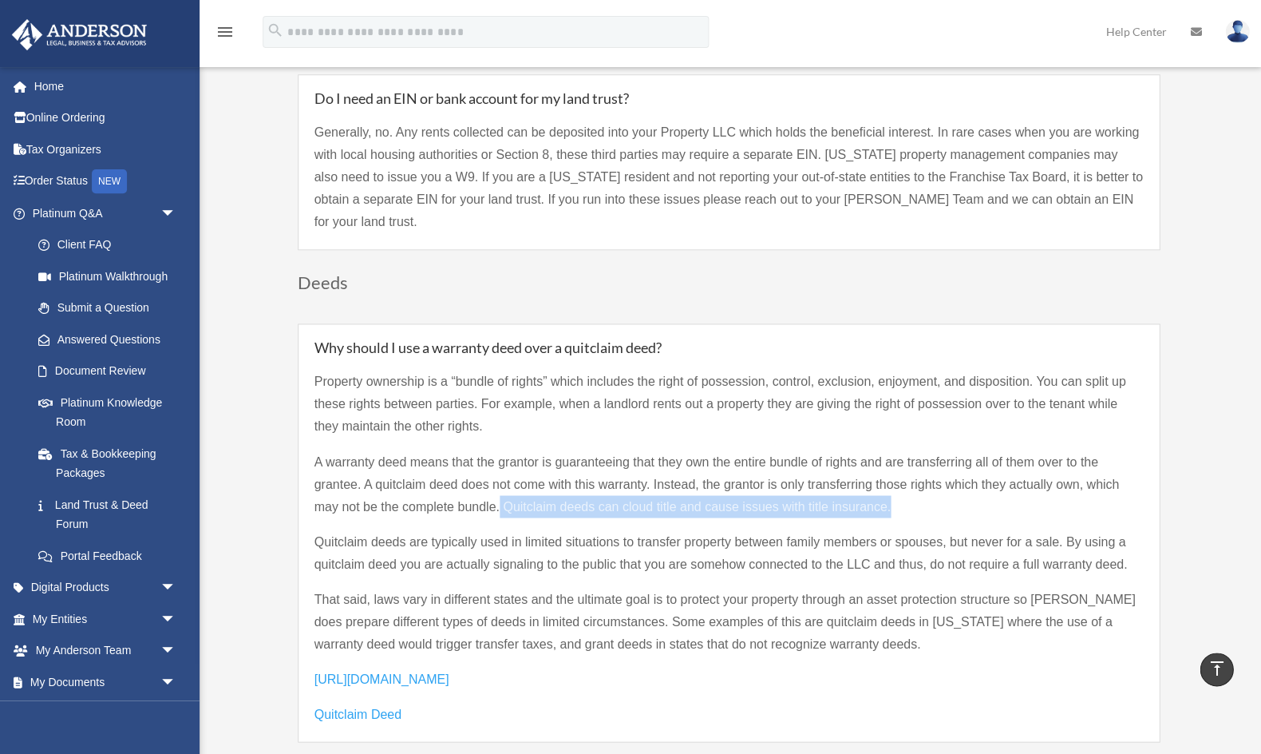
drag, startPoint x: 500, startPoint y: 472, endPoint x: 942, endPoint y: 487, distance: 442.5
click at [948, 488] on p "A warranty deed means that the grantor is guaranteeing that they own the entire…" at bounding box center [729, 490] width 829 height 80
click at [855, 479] on p "A warranty deed means that the grantor is guaranteeing that they own the entire…" at bounding box center [729, 490] width 829 height 80
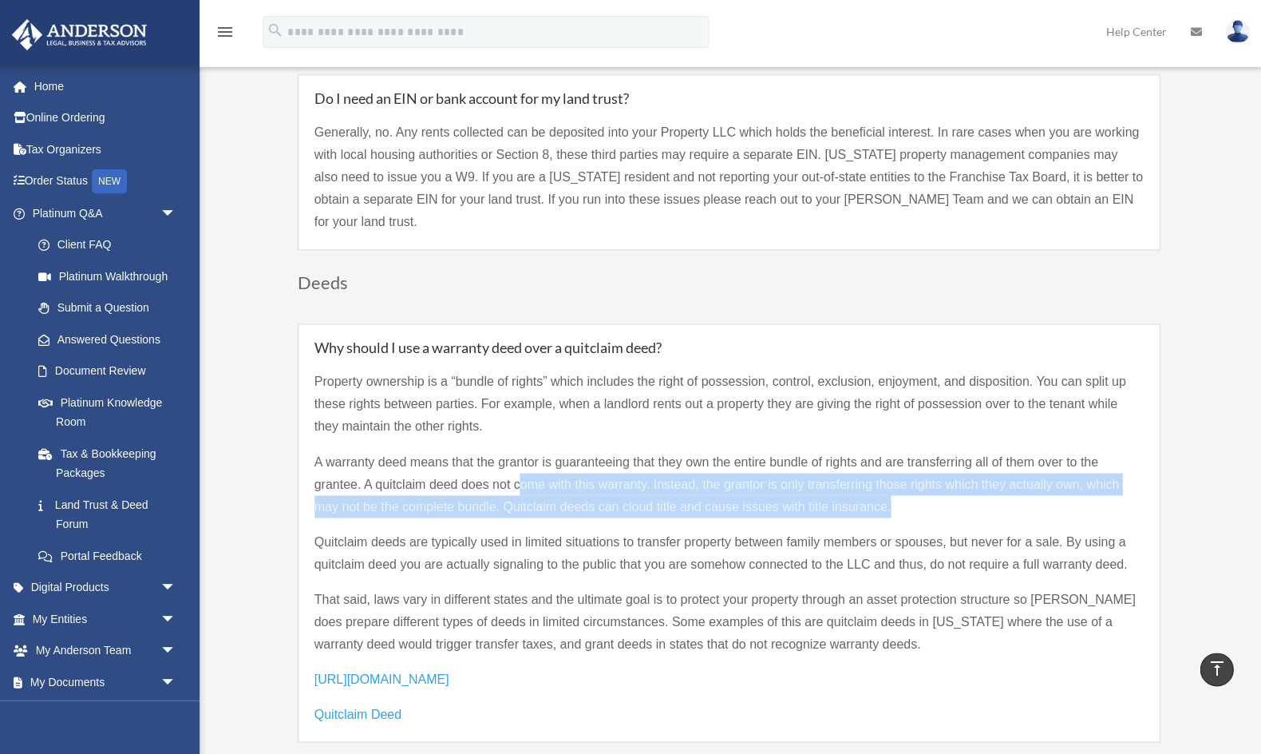
drag, startPoint x: 855, startPoint y: 466, endPoint x: 520, endPoint y: 442, distance: 336.1
click at [520, 450] on p "A warranty deed means that the grantor is guaranteeing that they own the entire…" at bounding box center [729, 490] width 829 height 80
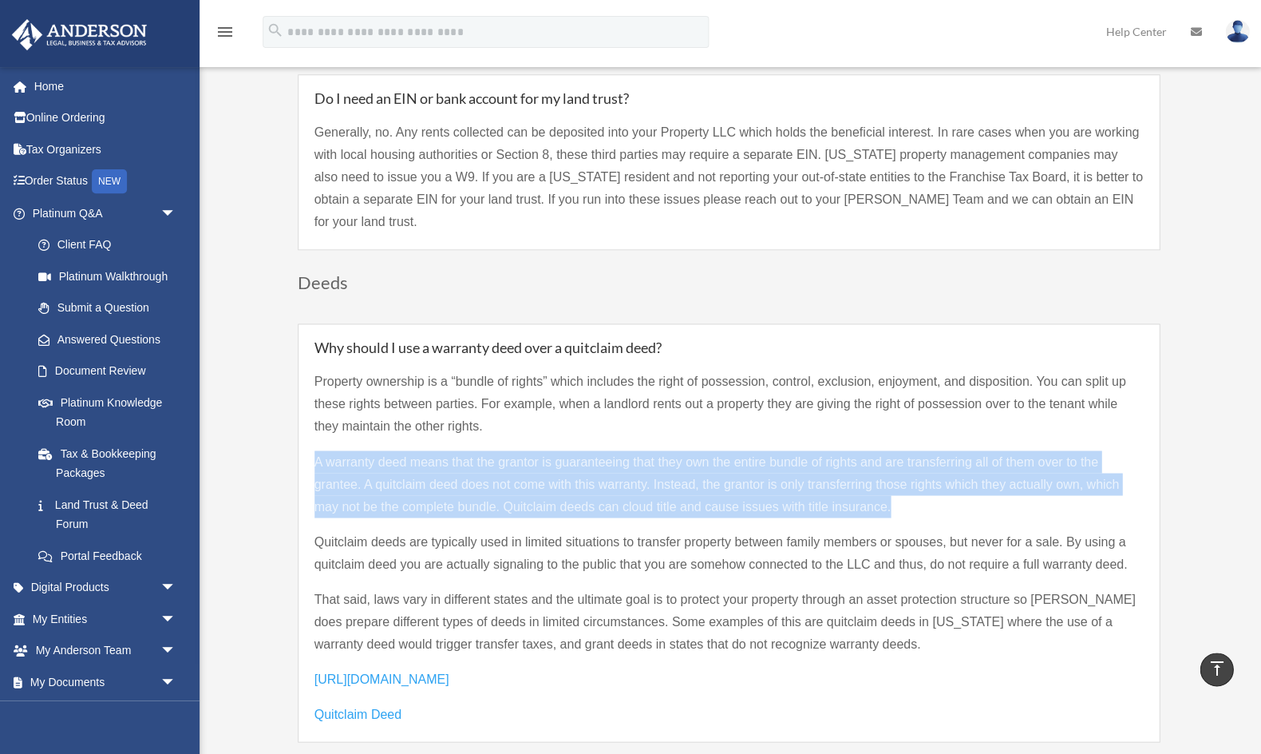
drag, startPoint x: 881, startPoint y: 468, endPoint x: 244, endPoint y: 423, distance: 638.6
click at [360, 450] on p "A warranty deed means that the grantor is guaranteeing that they own the entire…" at bounding box center [729, 490] width 829 height 80
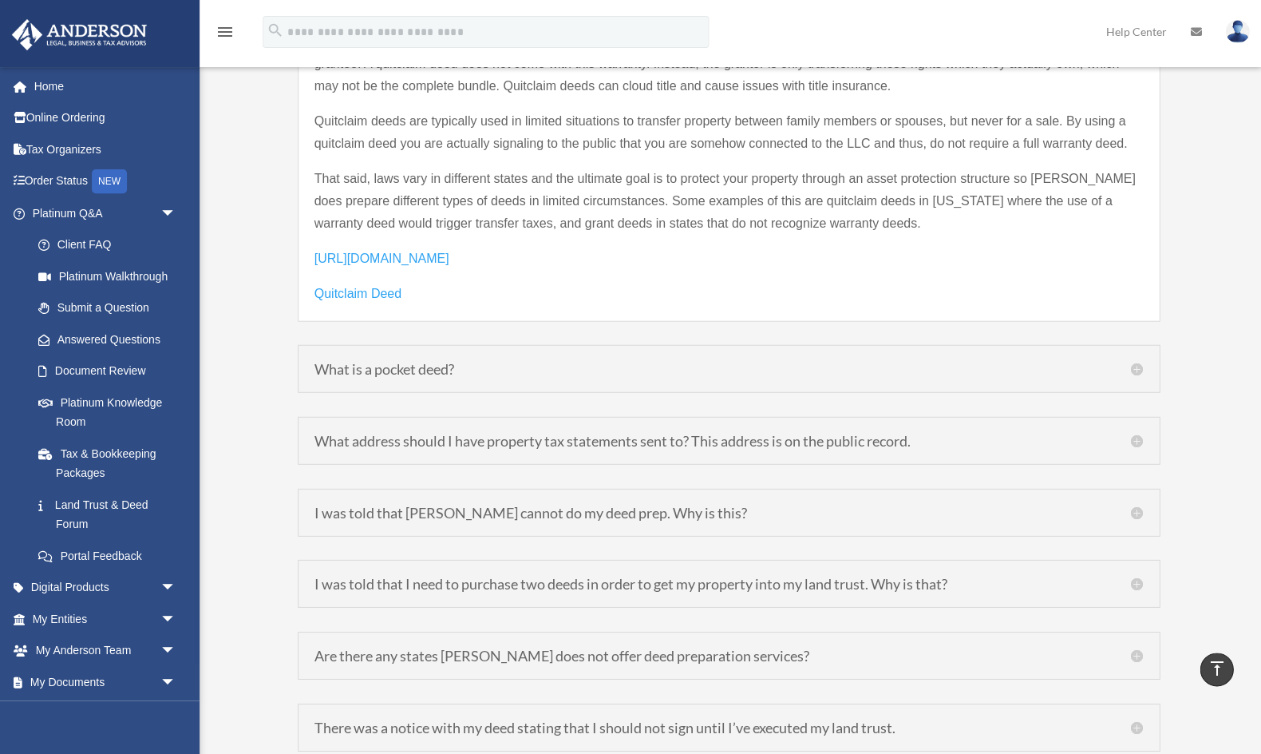
scroll to position [2201, 0]
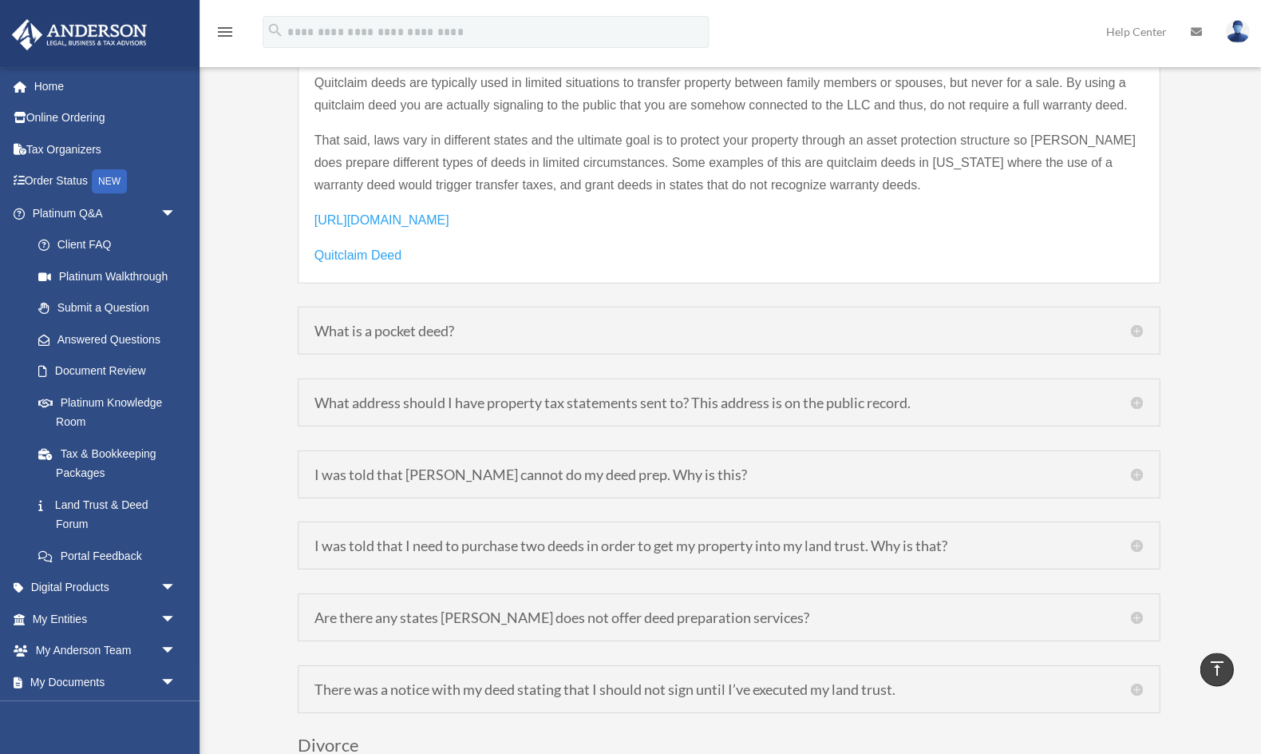
click at [519, 467] on h5 "I was told that Anderson cannot do my deed prep. Why is this?" at bounding box center [729, 474] width 829 height 14
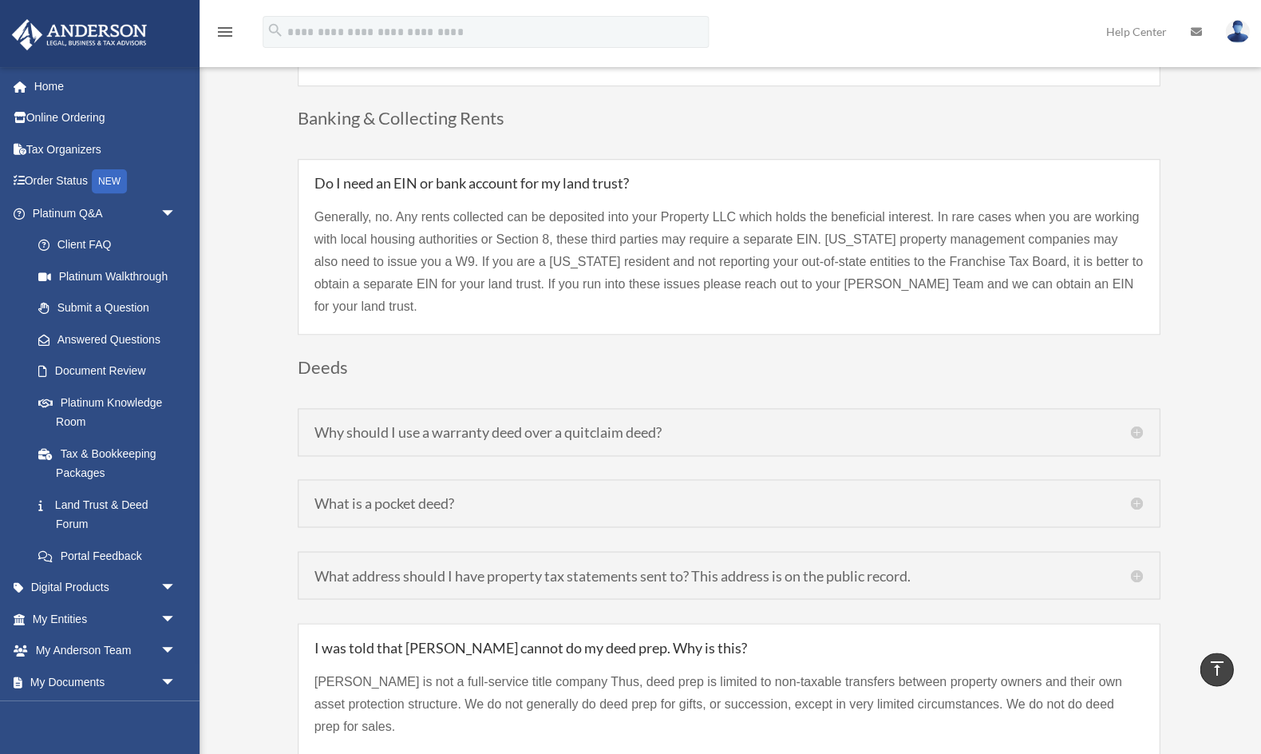
scroll to position [1671, 0]
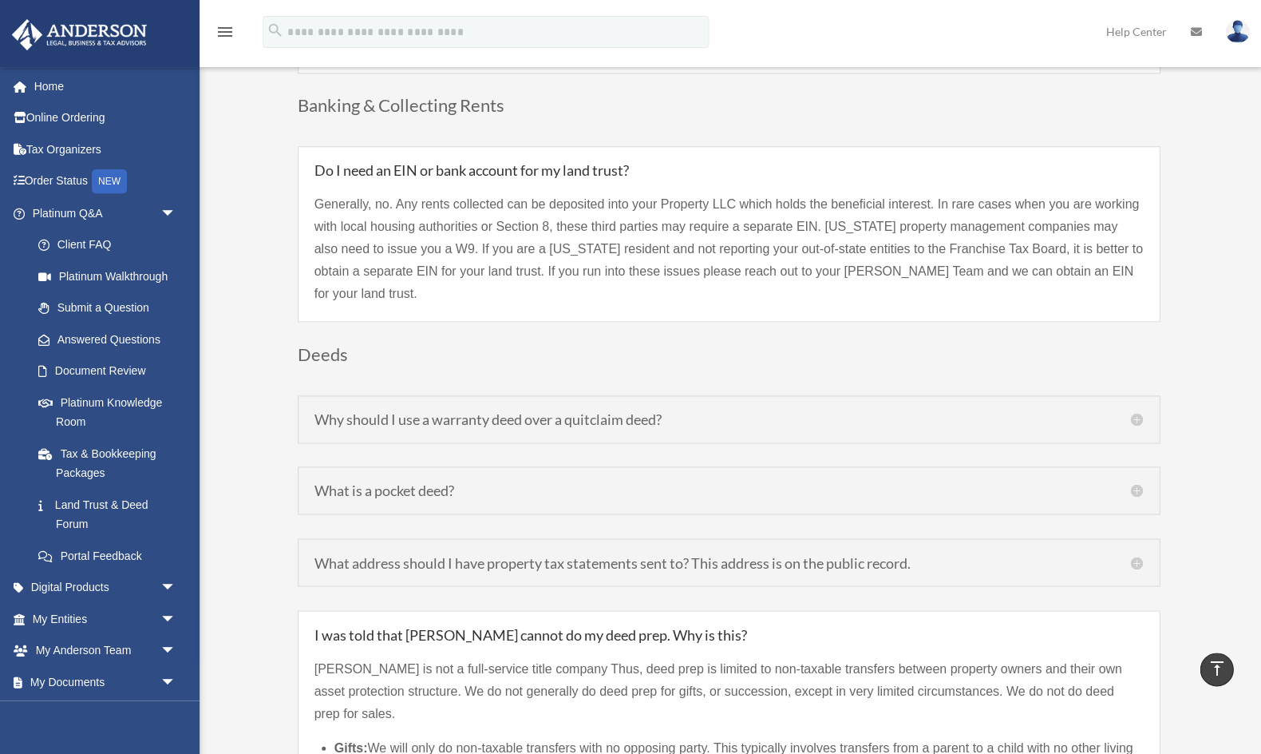
click at [562, 412] on h5 "Why should I use a warranty deed over a quitclaim deed?" at bounding box center [729, 419] width 829 height 14
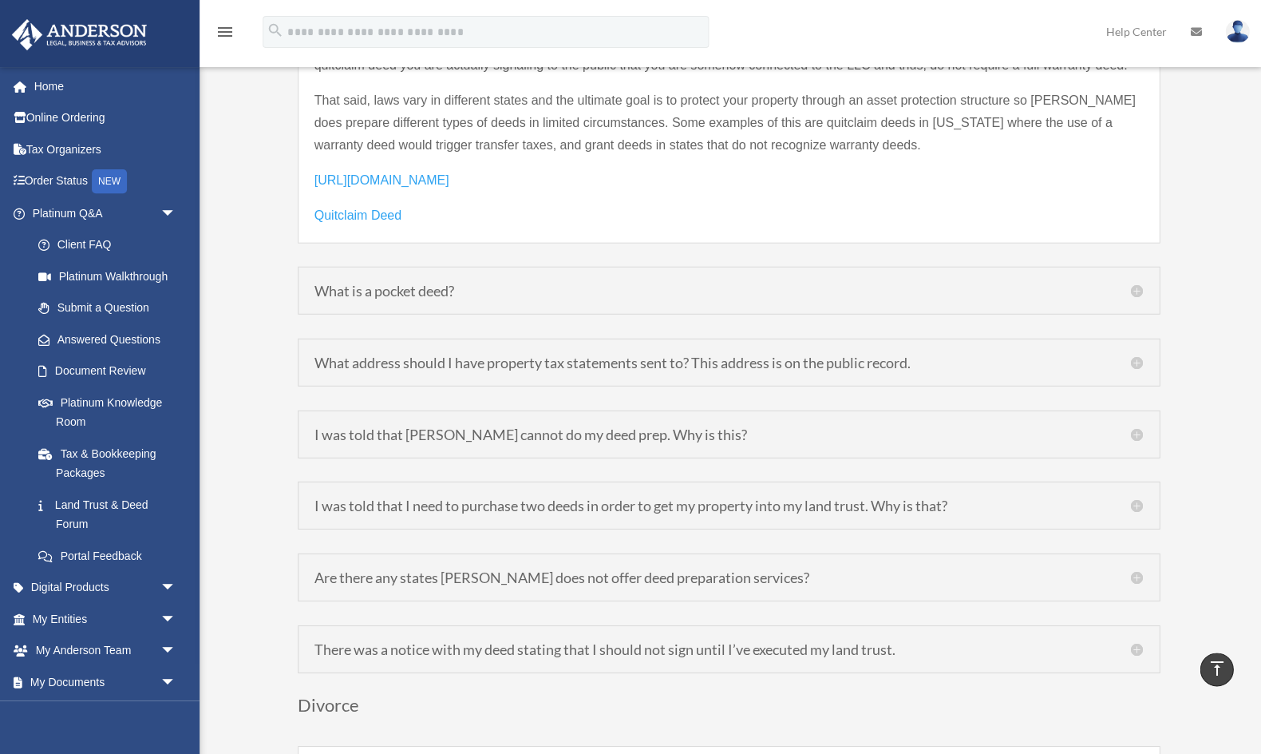
scroll to position [2242, 0]
click at [573, 425] on h5 "I was told that Anderson cannot do my deed prep. Why is this?" at bounding box center [729, 432] width 829 height 14
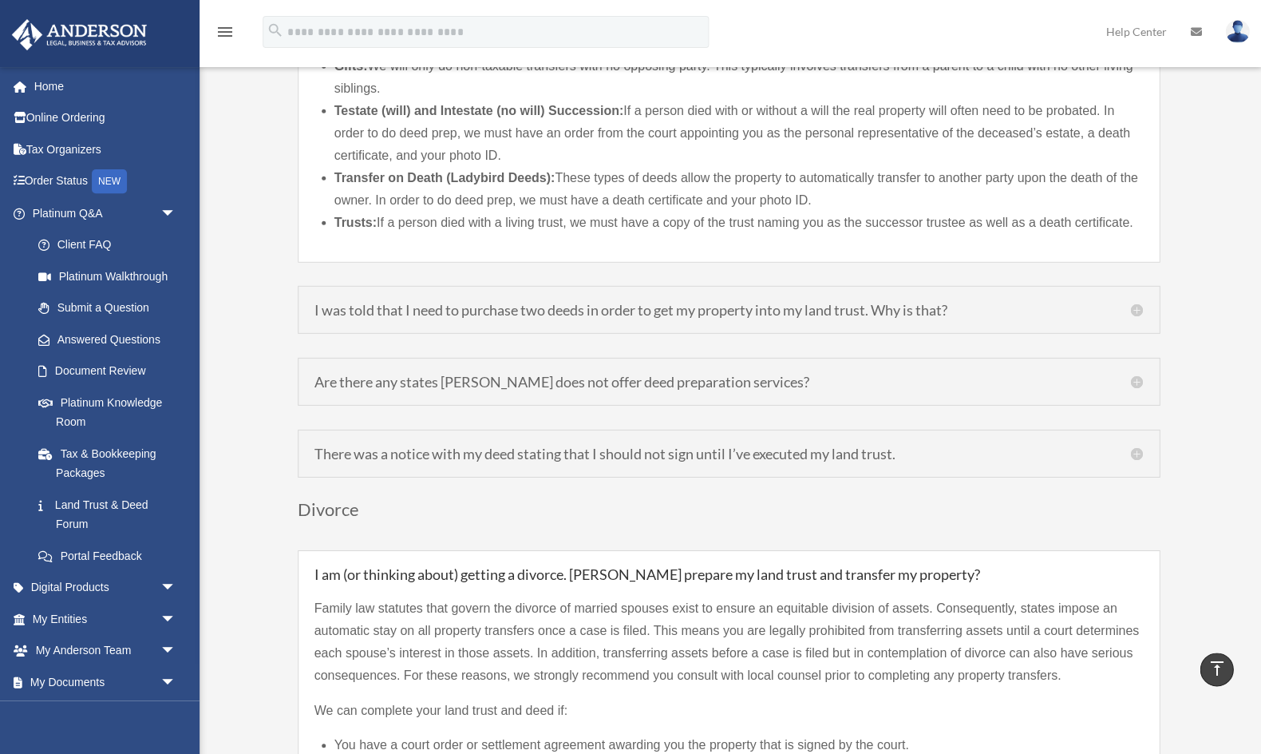
scroll to position [2352, 0]
click at [543, 374] on h5 "Are there any states Anderson does not offer deed preparation services?" at bounding box center [729, 381] width 829 height 14
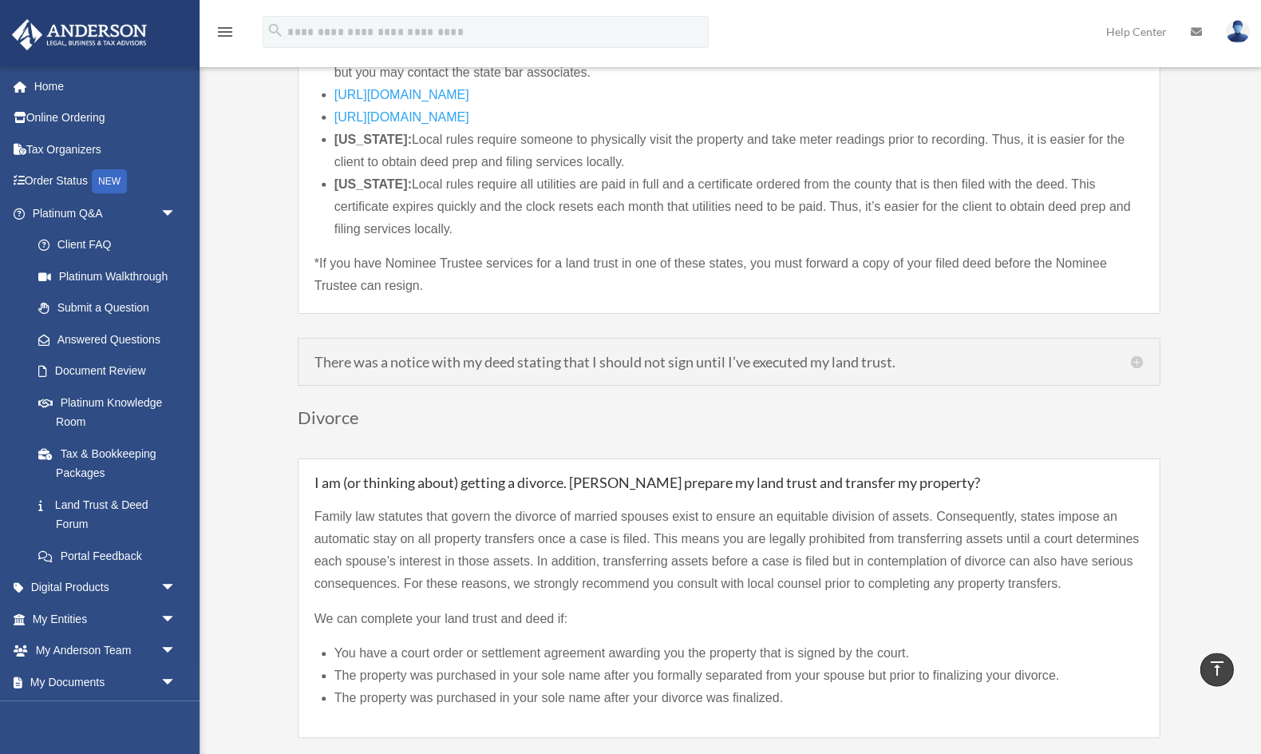
scroll to position [2446, 0]
click at [521, 352] on h5 "There was a notice with my deed stating that I should not sign until I’ve execu…" at bounding box center [729, 359] width 829 height 14
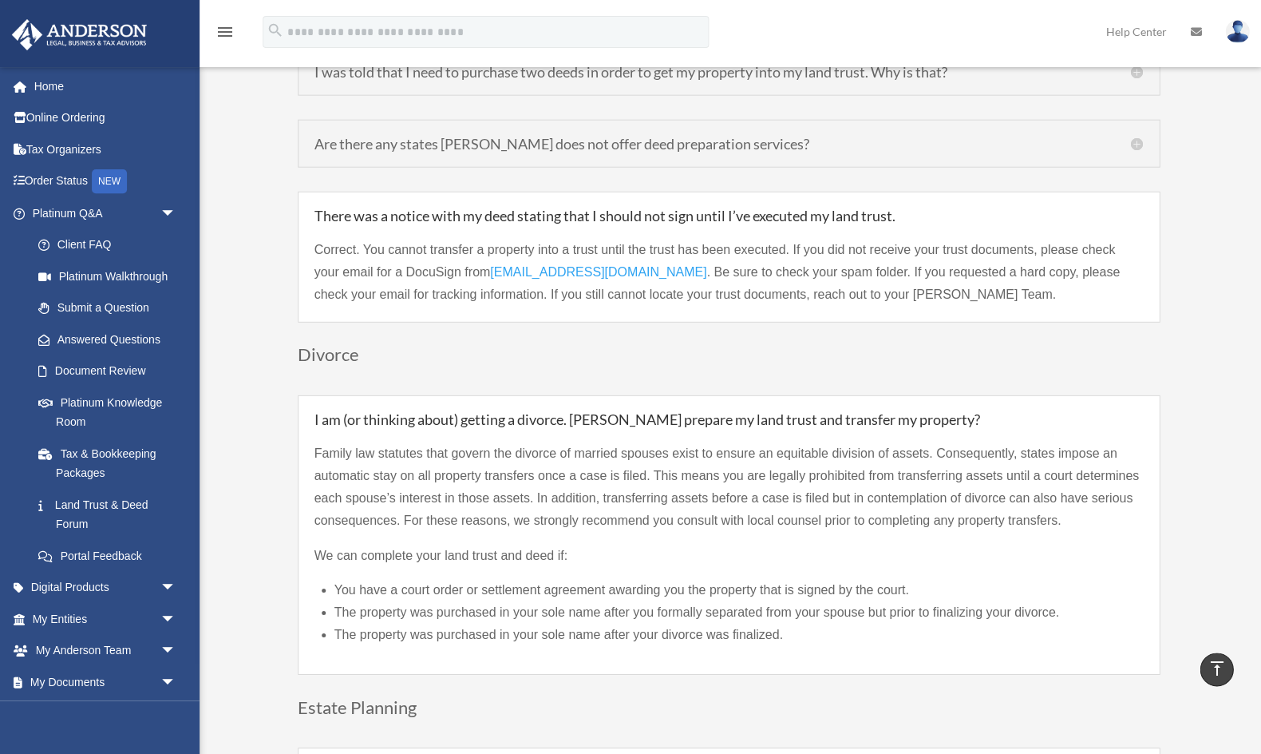
scroll to position [2293, 0]
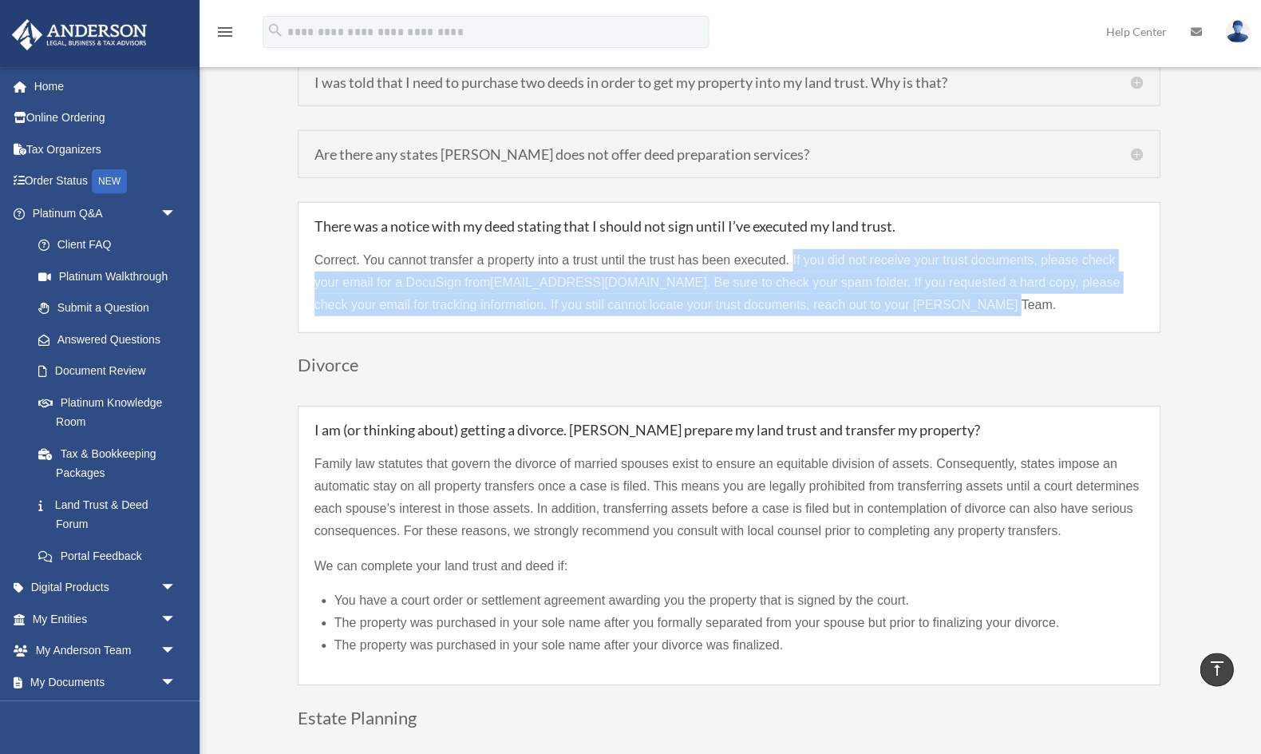
drag, startPoint x: 792, startPoint y: 218, endPoint x: 971, endPoint y: 268, distance: 185.7
click at [971, 268] on p "Correct. You cannot transfer a property into a trust until the trust has been e…" at bounding box center [729, 282] width 829 height 67
click at [972, 266] on p "Correct. You cannot transfer a property into a trust until the trust has been e…" at bounding box center [729, 282] width 829 height 67
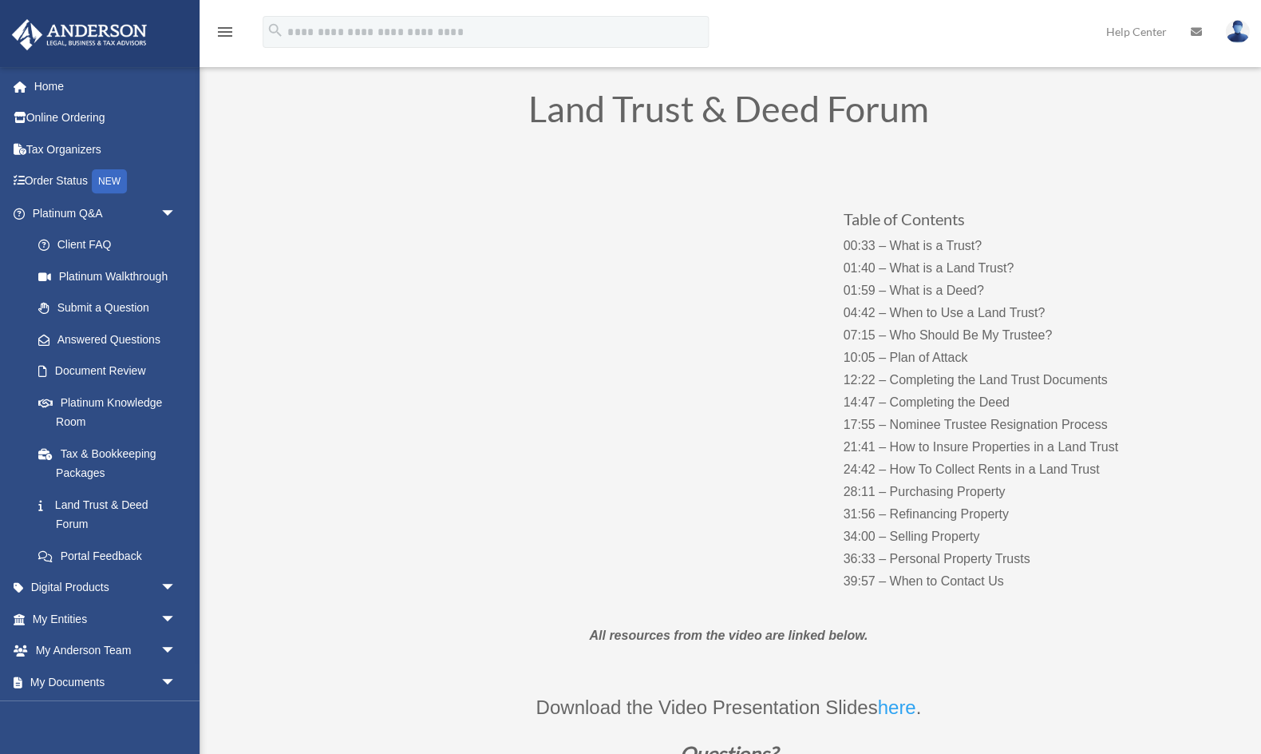
scroll to position [70, 0]
click at [1013, 46] on div "menu search Site Menu add amoha.seattle@gmail.com My Profile Reset Password Log…" at bounding box center [630, 39] width 1237 height 54
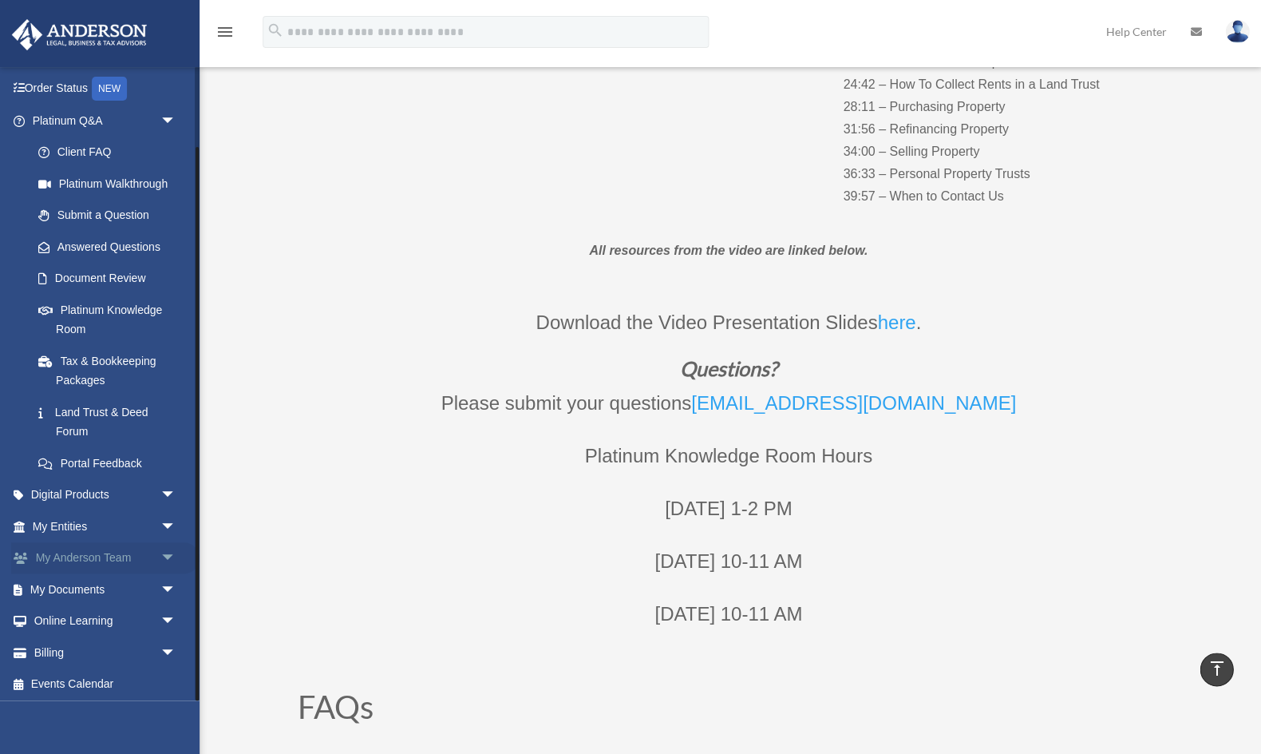
scroll to position [460, 0]
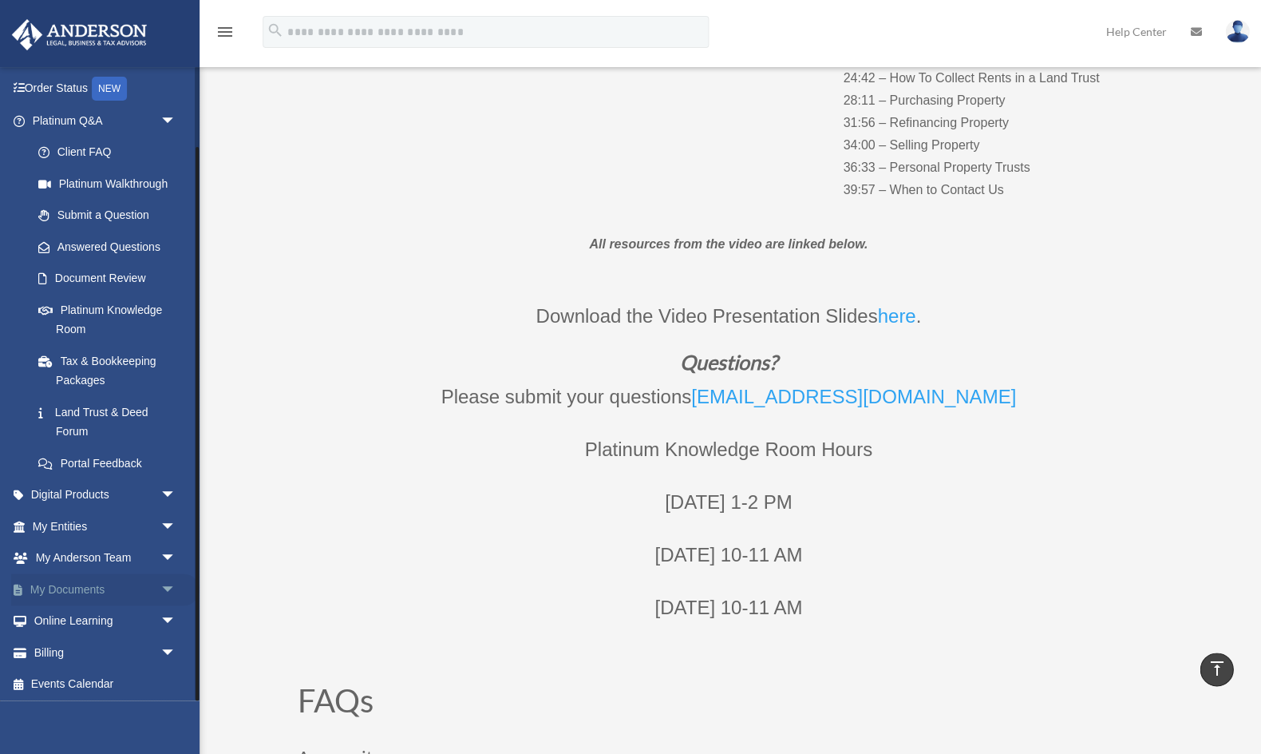
click at [166, 587] on span "arrow_drop_down" at bounding box center [176, 589] width 32 height 33
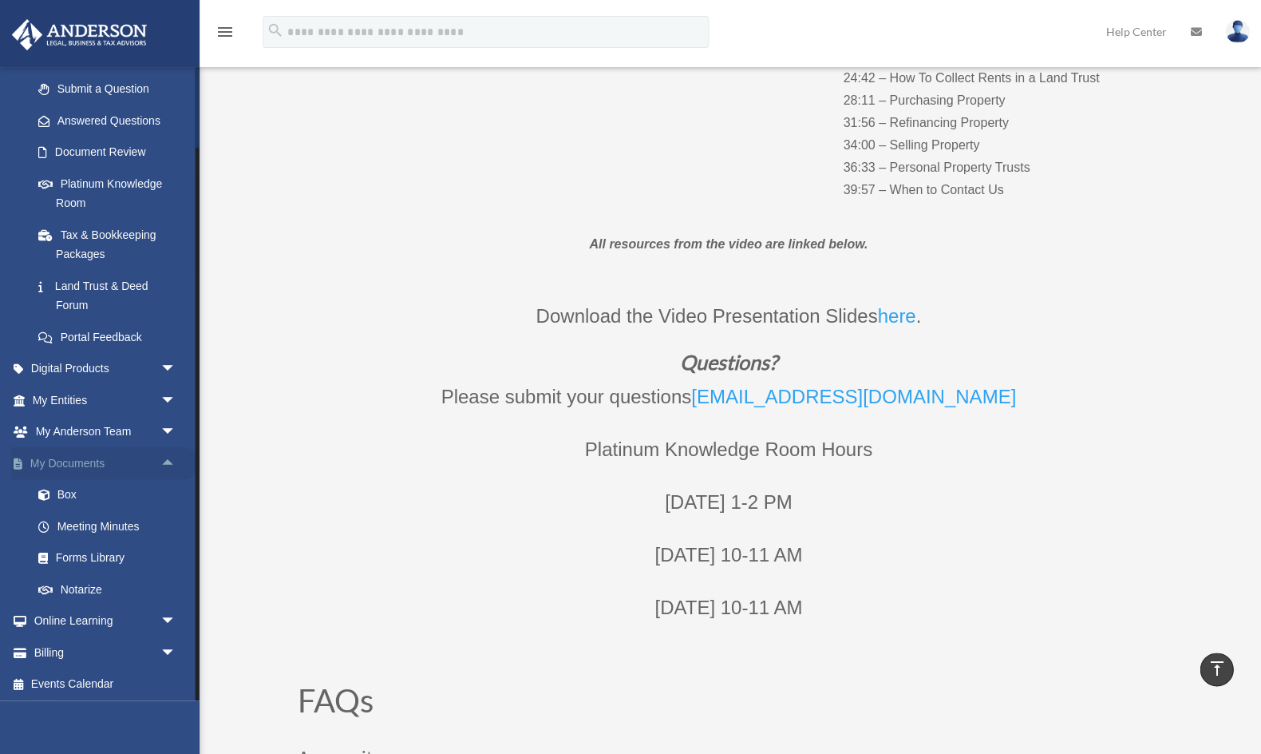
scroll to position [218, 0]
click at [169, 617] on span "arrow_drop_down" at bounding box center [176, 622] width 32 height 33
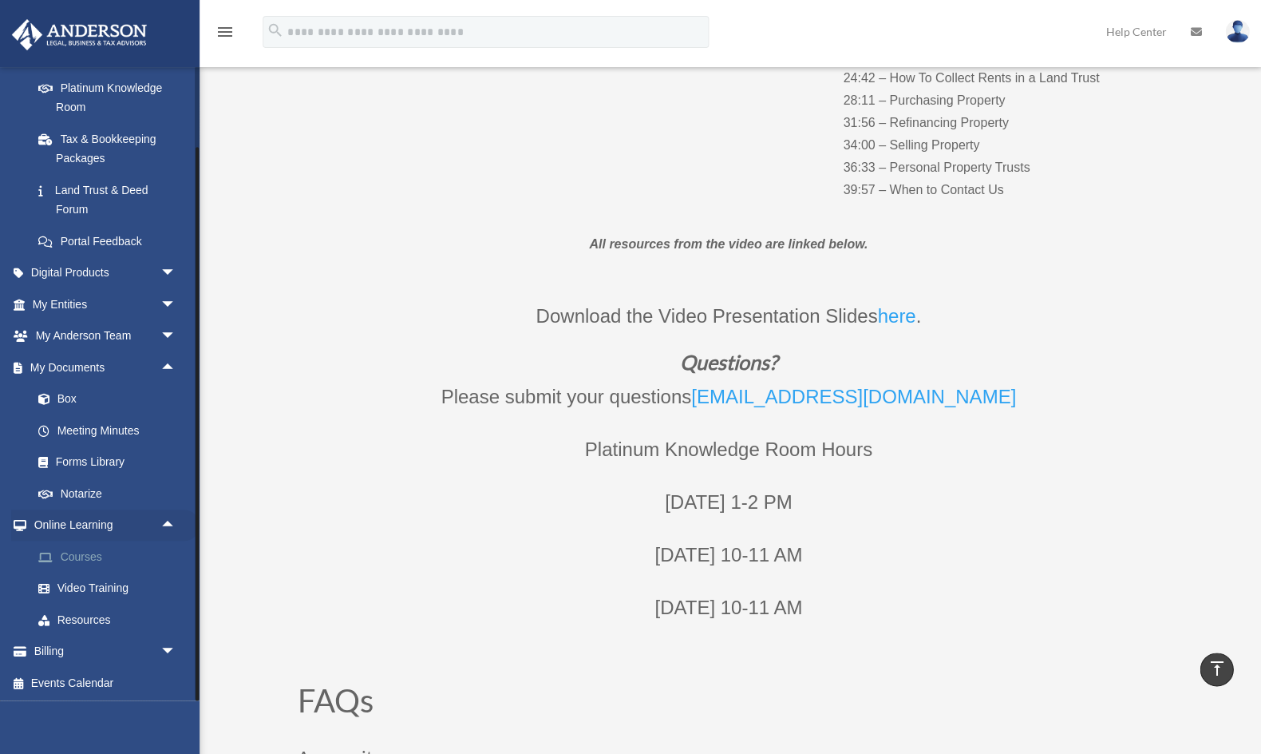
scroll to position [313, 0]
click at [126, 563] on link "Courses" at bounding box center [110, 558] width 177 height 32
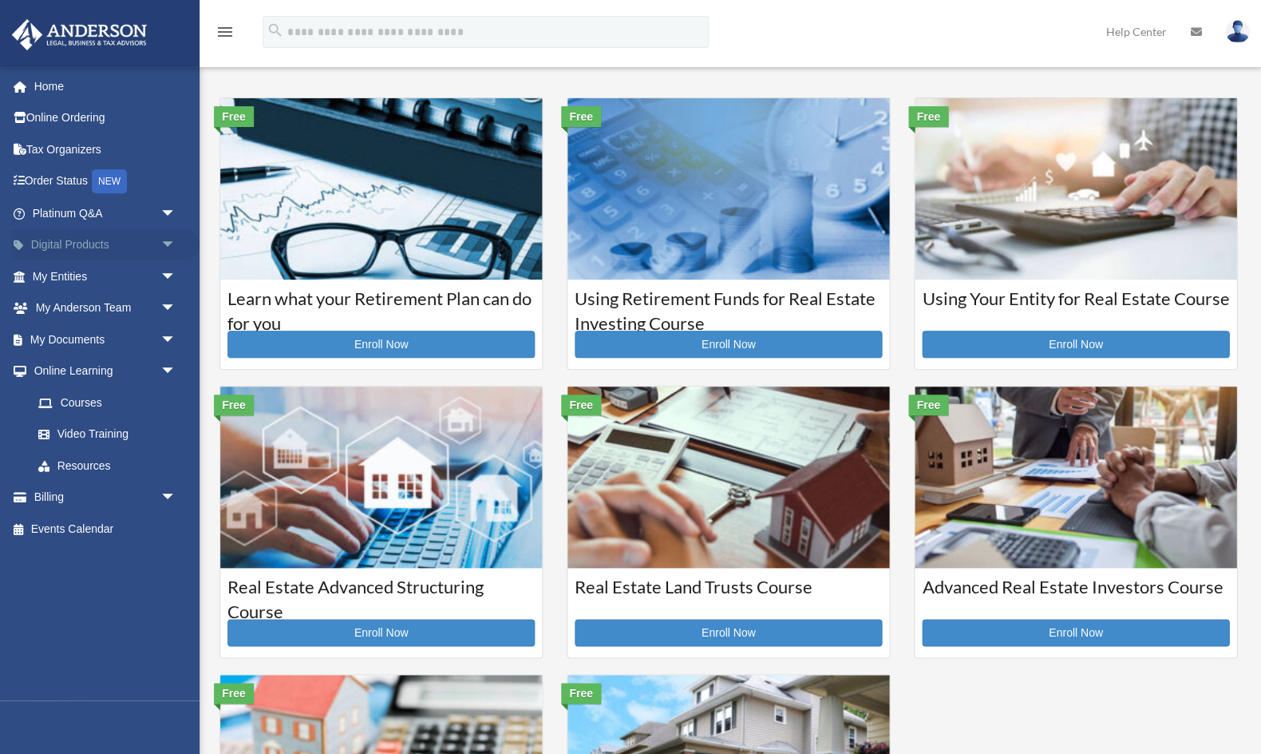
click at [168, 245] on span "arrow_drop_down" at bounding box center [176, 245] width 32 height 33
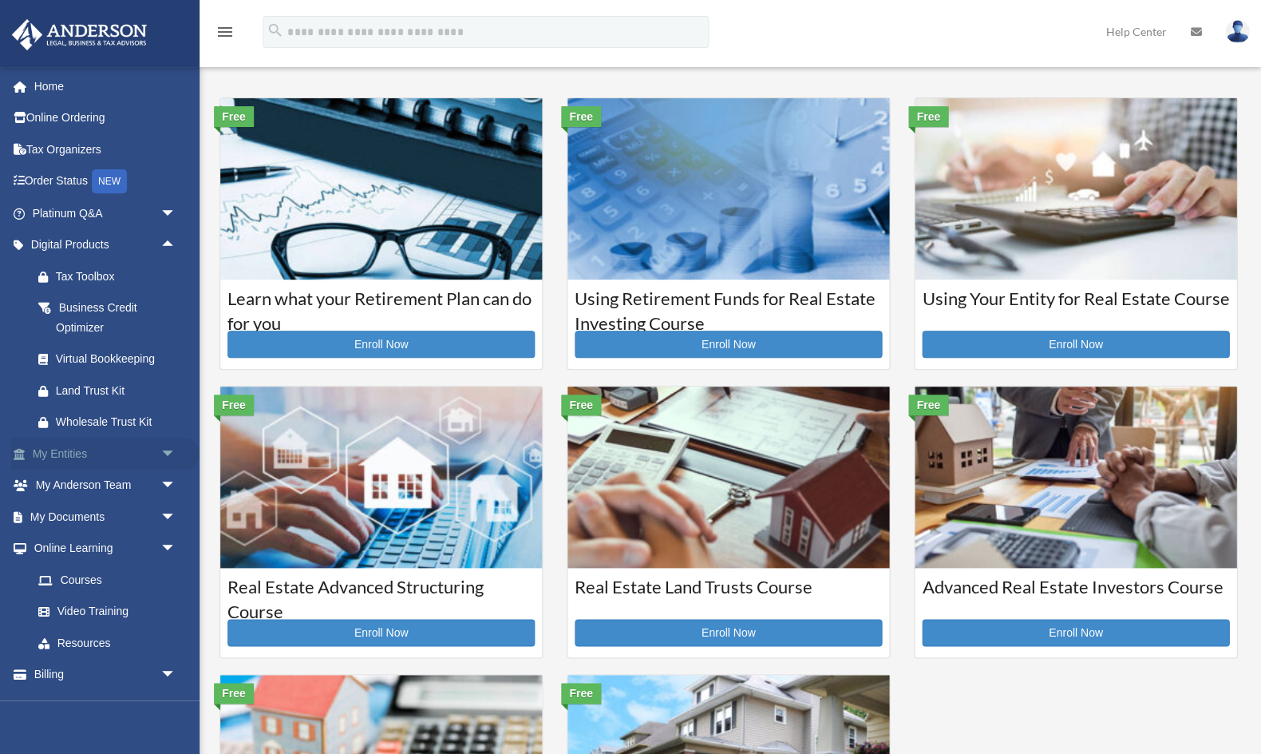
click at [167, 449] on span "arrow_drop_down" at bounding box center [176, 453] width 32 height 33
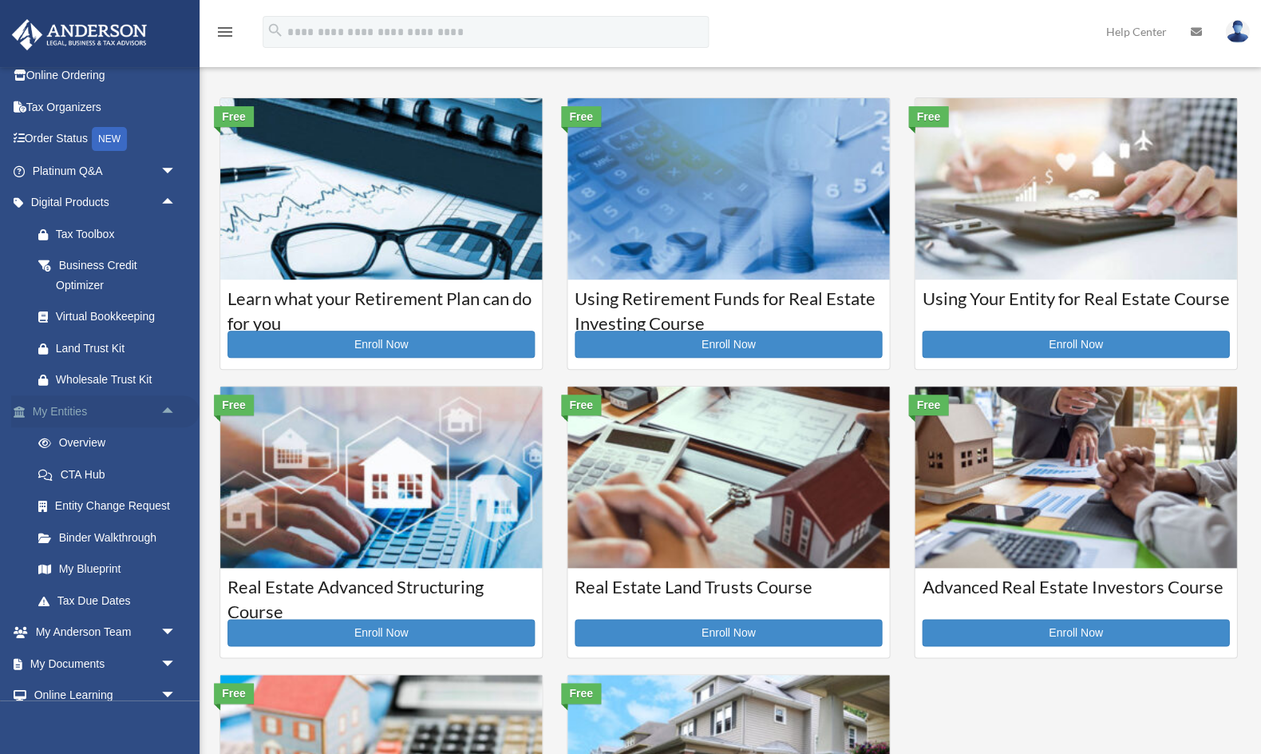
scroll to position [54, 0]
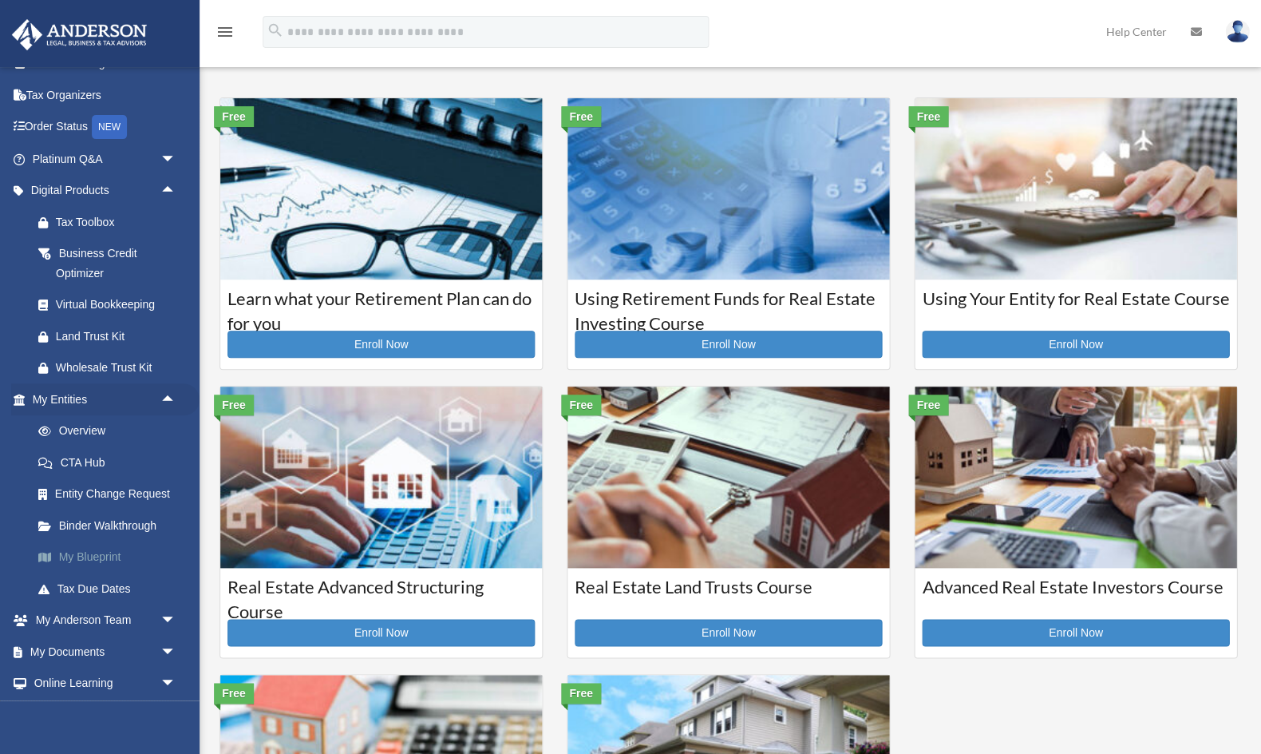
click at [110, 551] on link "My Blueprint" at bounding box center [110, 557] width 177 height 32
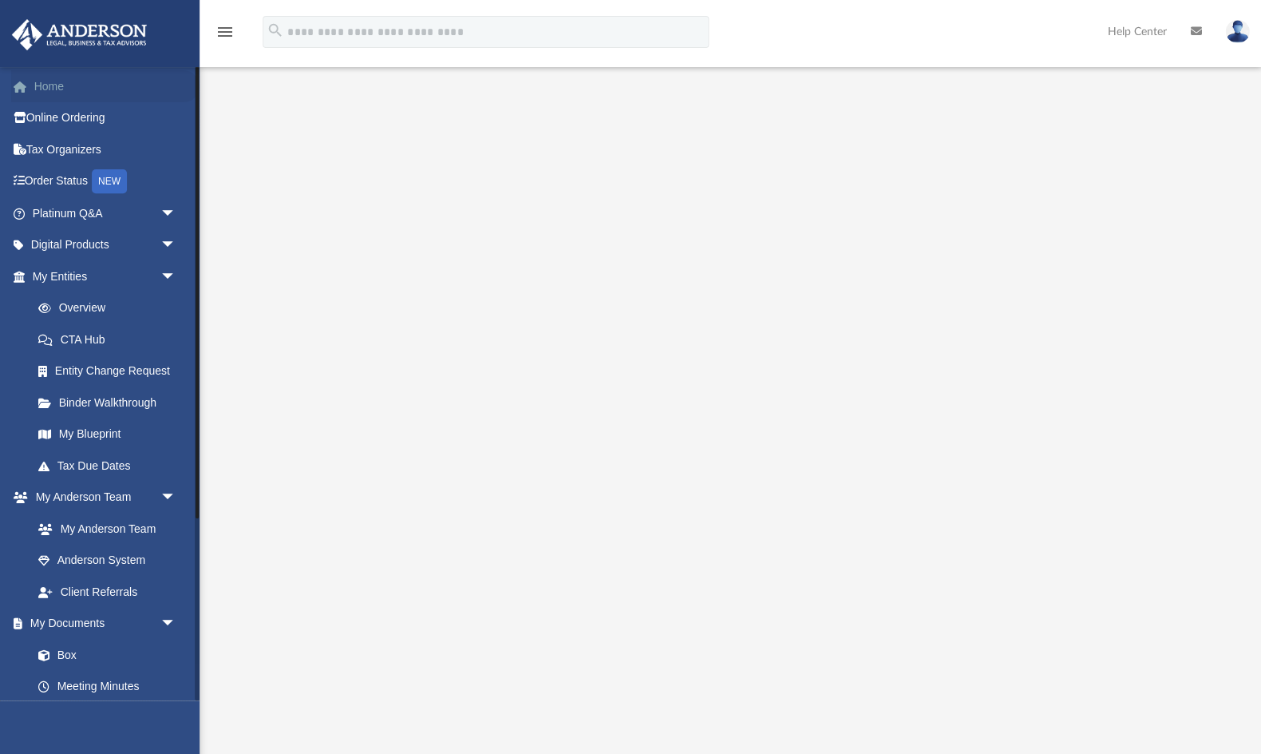
click at [53, 87] on link "Home" at bounding box center [105, 86] width 188 height 32
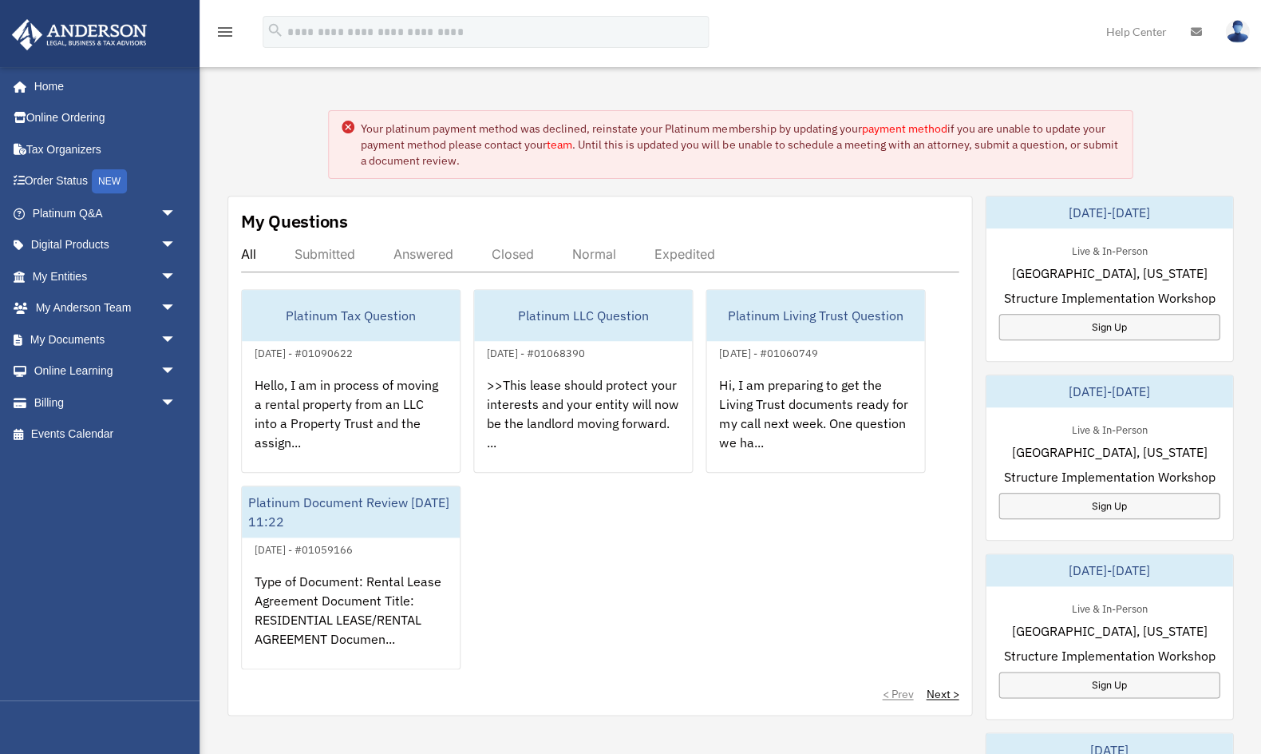
click at [921, 129] on link "payment method" at bounding box center [903, 128] width 85 height 14
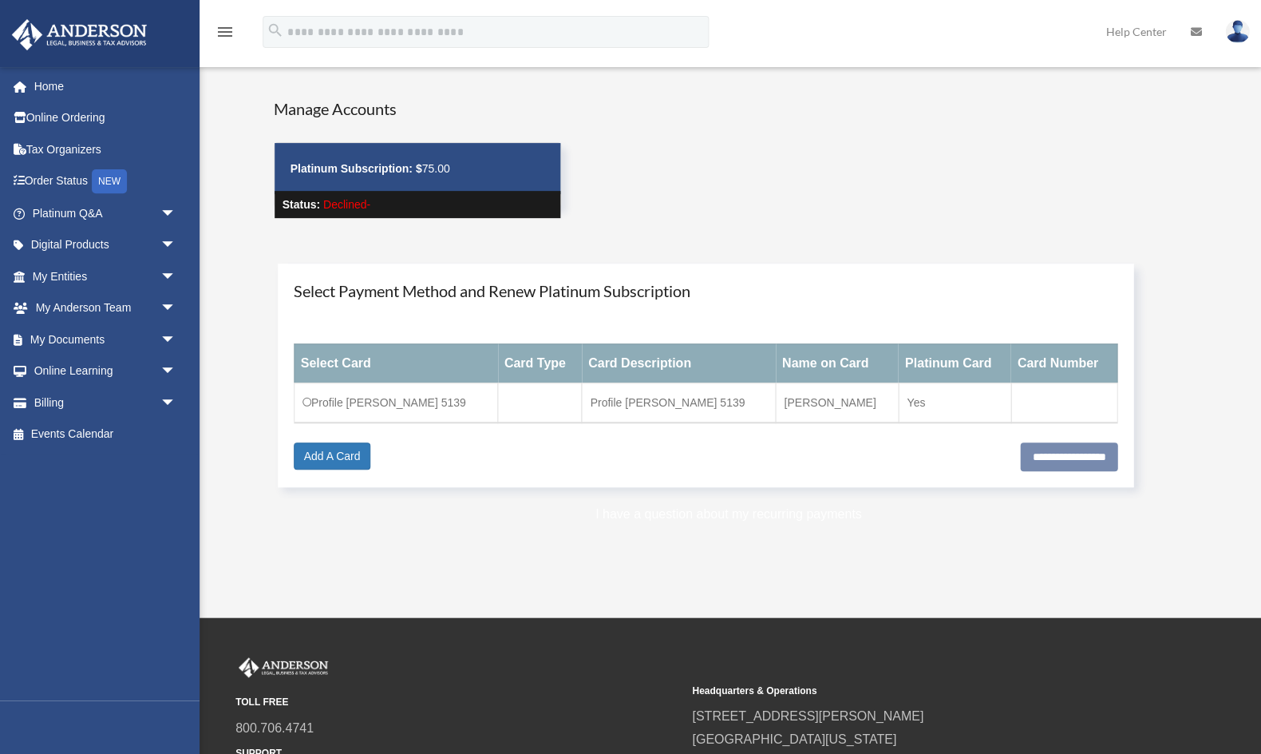
click at [789, 512] on link "I have a question about my recurring payments" at bounding box center [728, 514] width 267 height 14
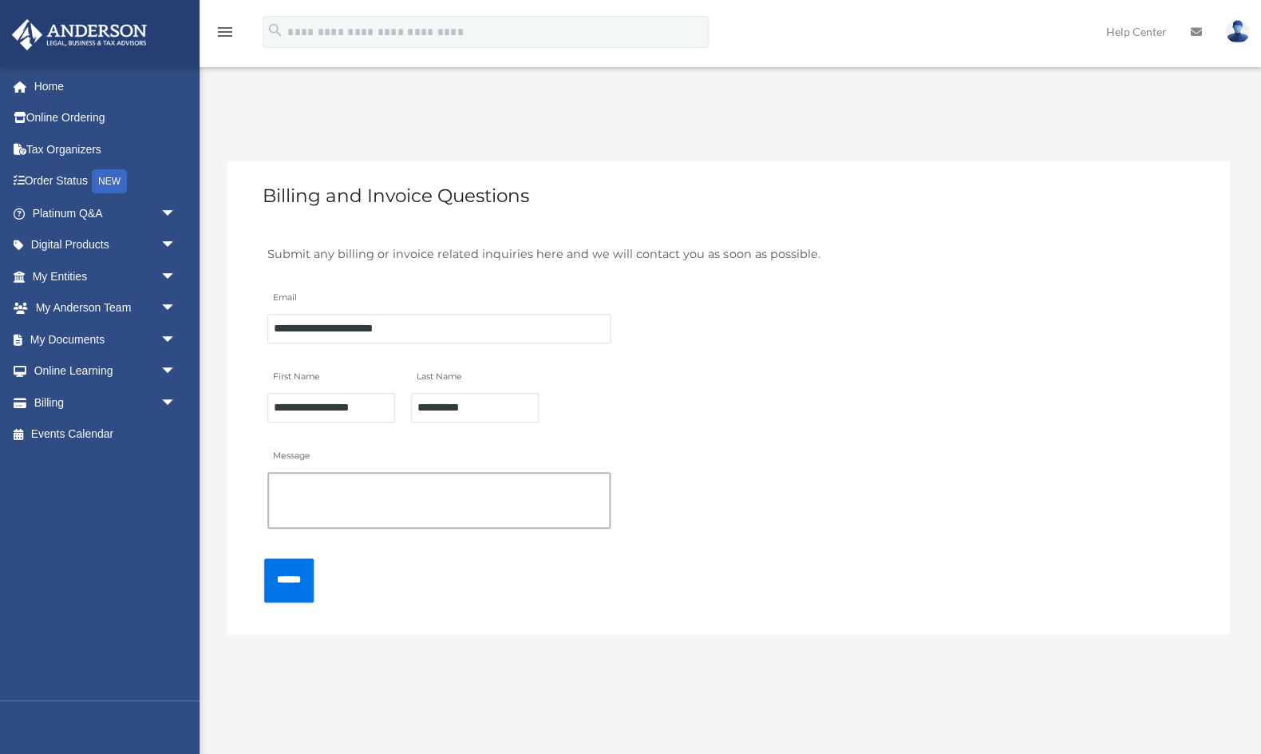
click at [457, 498] on textarea "Message" at bounding box center [438, 500] width 343 height 57
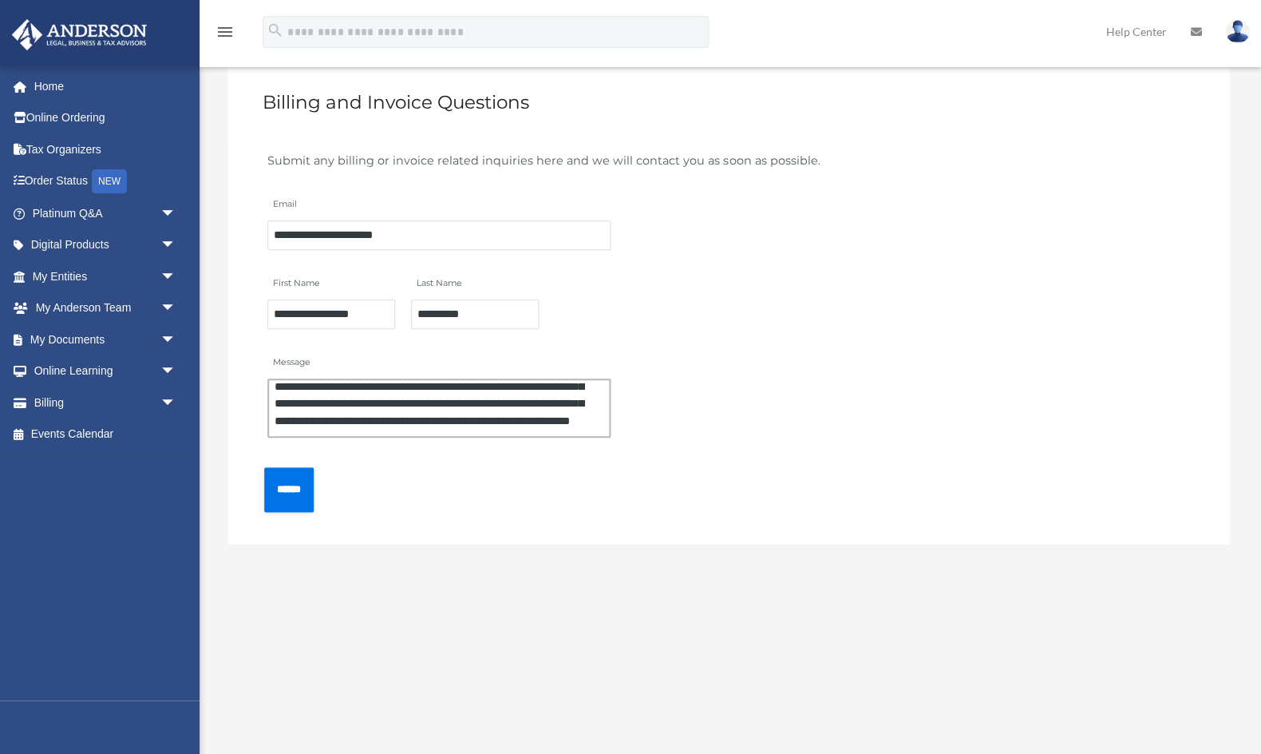
scroll to position [81, 0]
type textarea "**********"
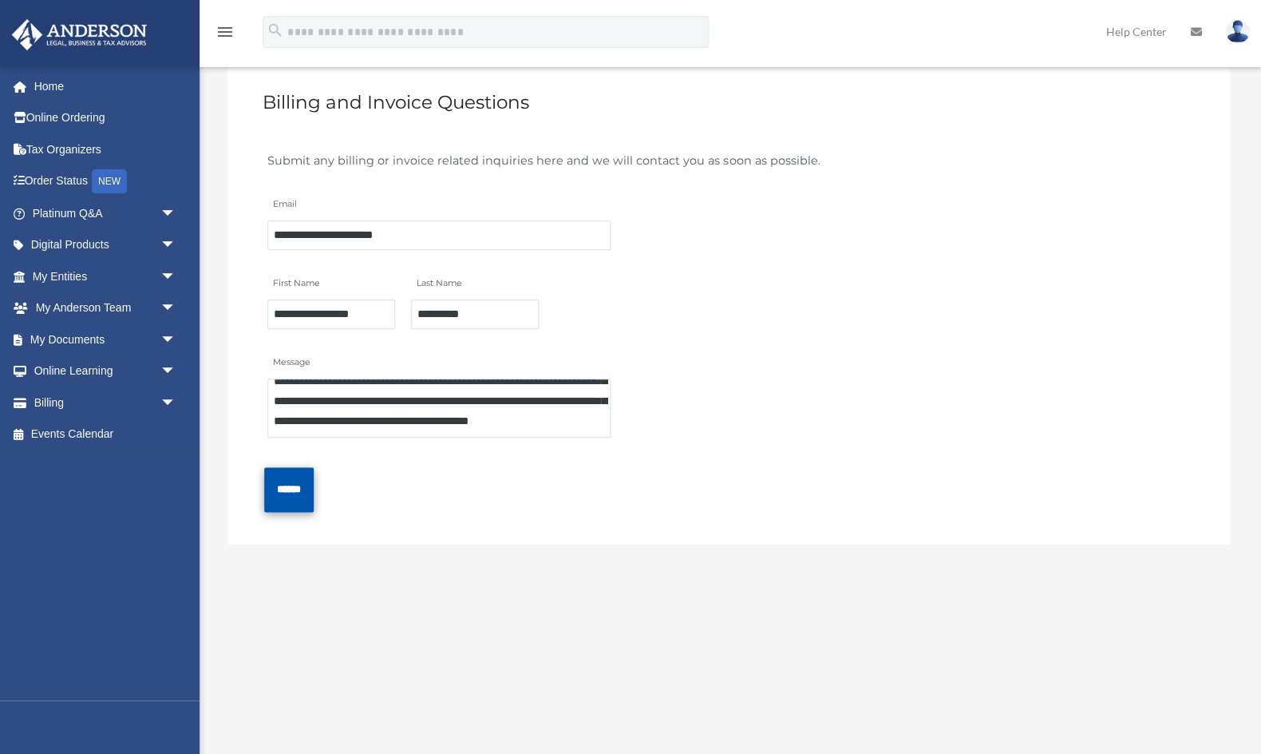
click at [311, 483] on input "******" at bounding box center [288, 489] width 49 height 44
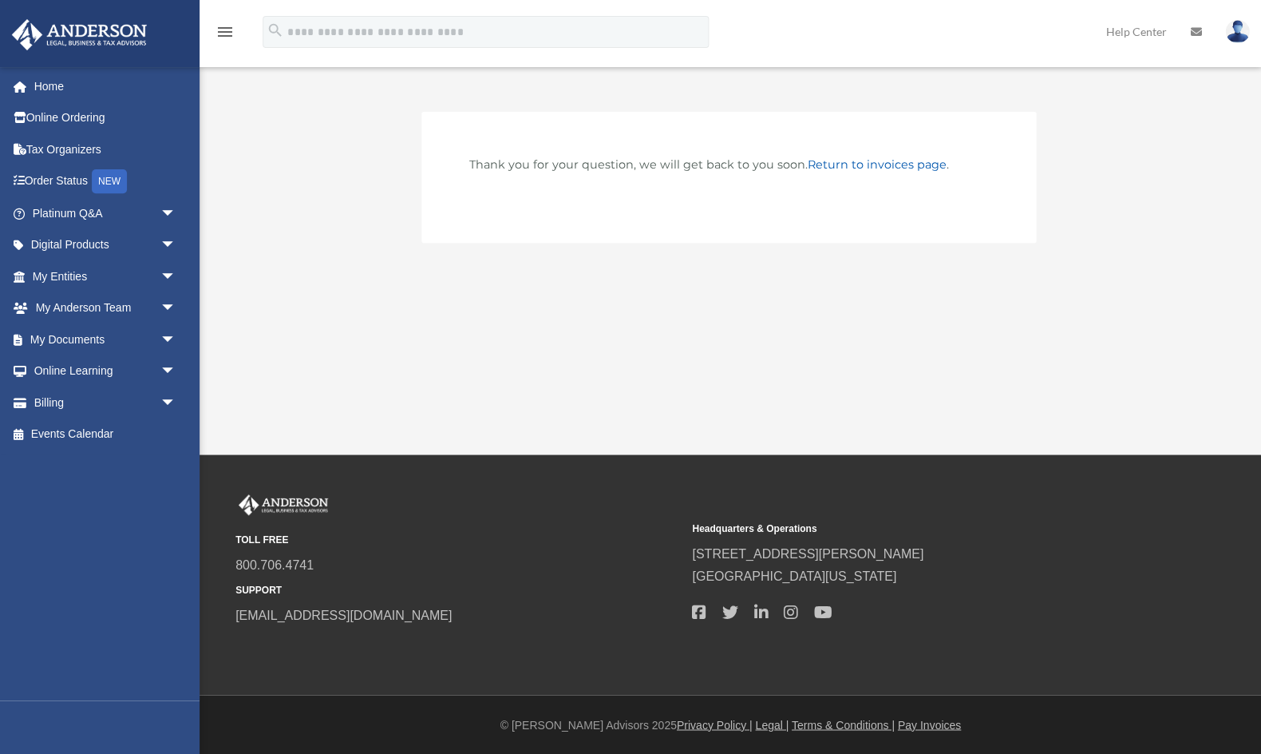
scroll to position [18, 0]
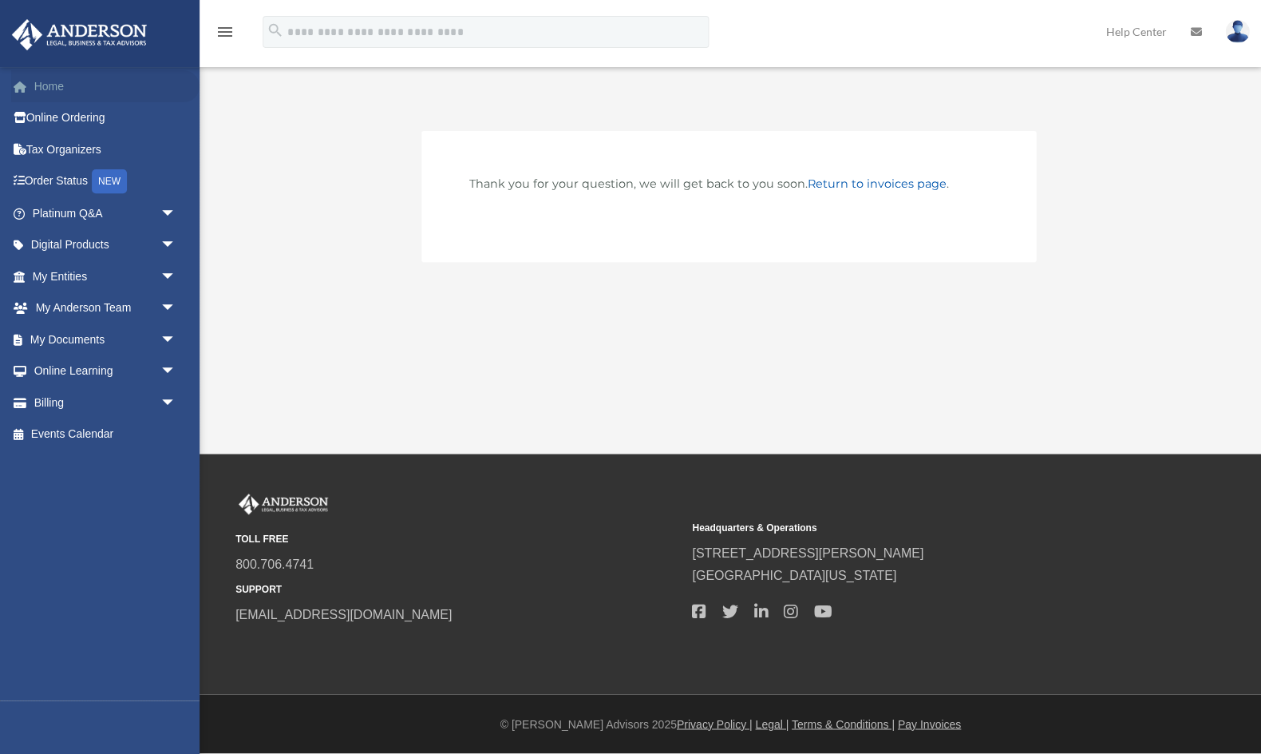
click at [64, 79] on link "Home" at bounding box center [105, 86] width 188 height 32
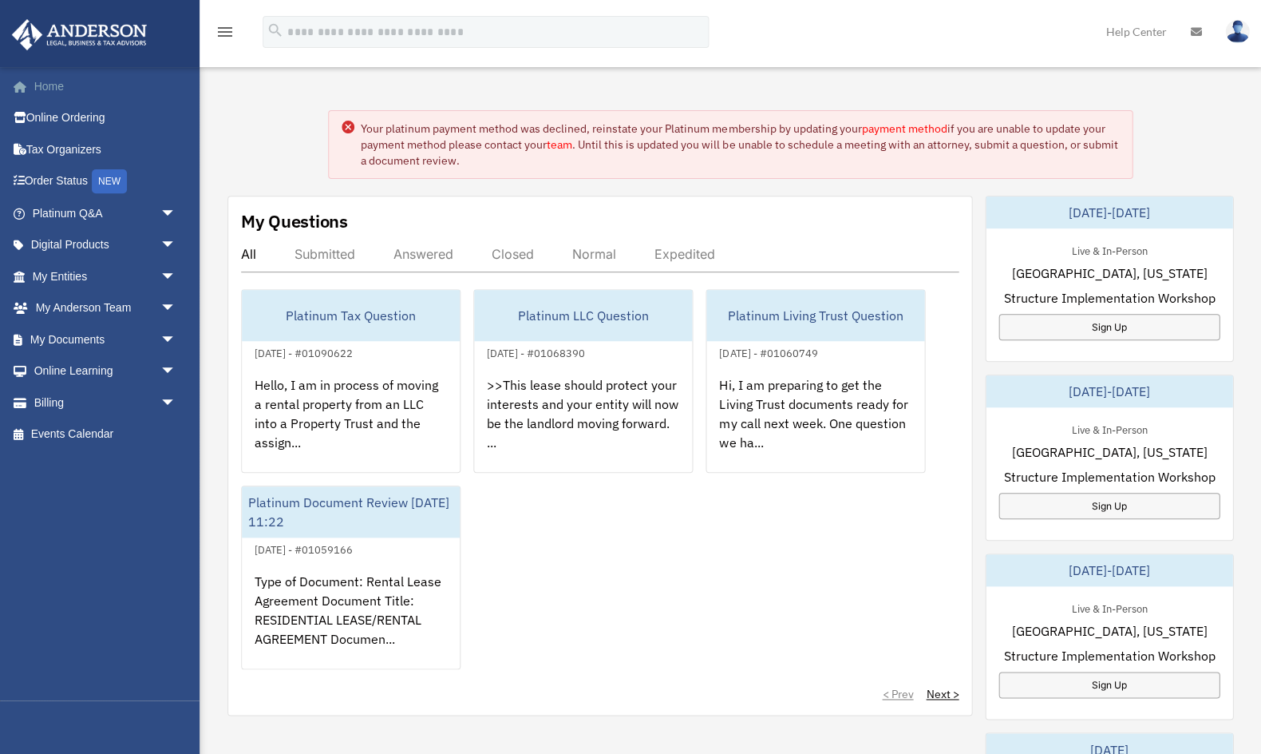
click at [36, 85] on link "Home" at bounding box center [105, 86] width 188 height 32
click at [253, 128] on div "Your platinum payment method was declined, reinstate your Platinum membership b…" at bounding box center [731, 602] width 1086 height 1066
